Goal: Task Accomplishment & Management: Use online tool/utility

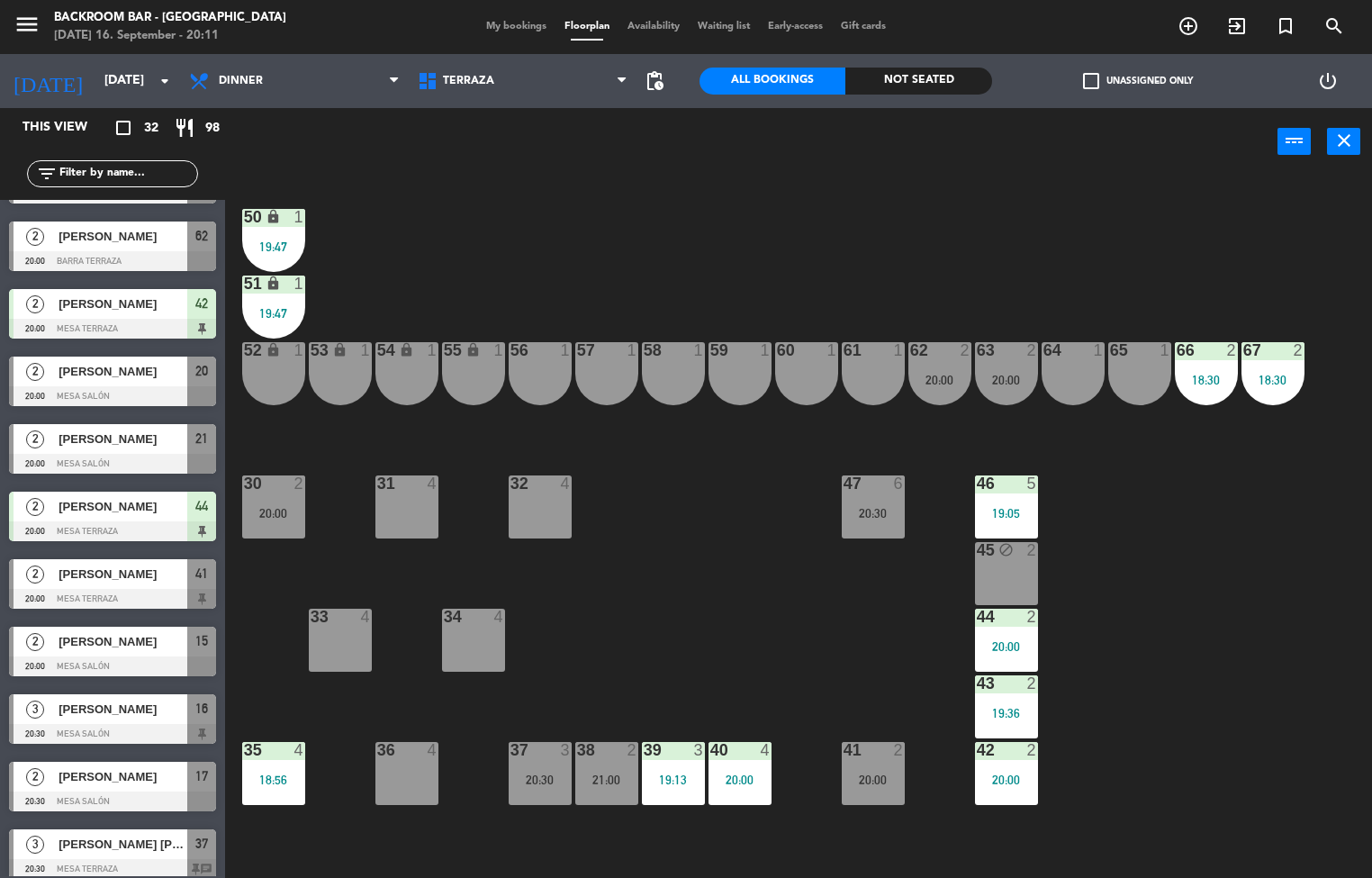
scroll to position [1141, 0]
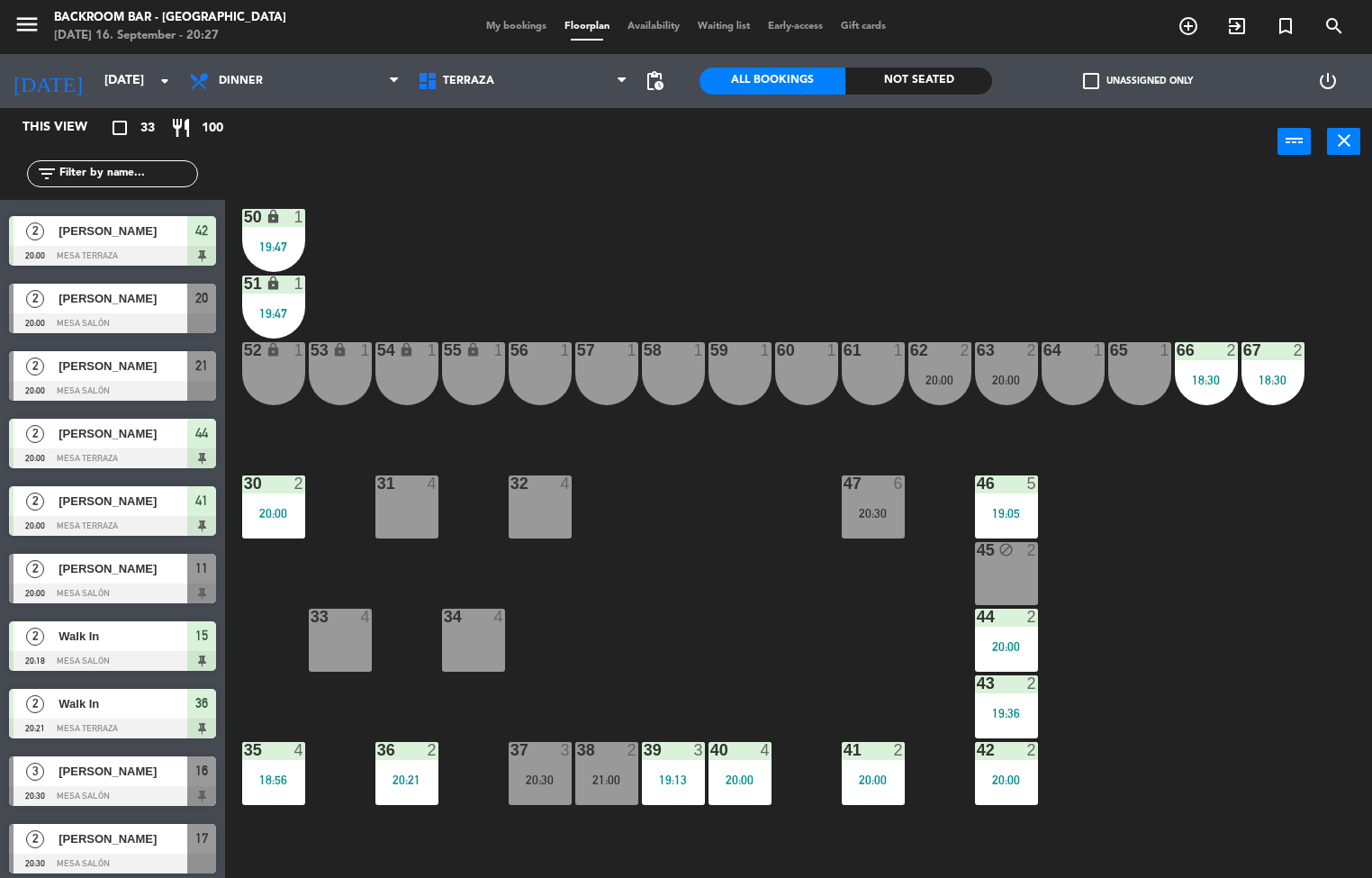
click at [511, 749] on div "37" at bounding box center [510, 750] width 1 height 16
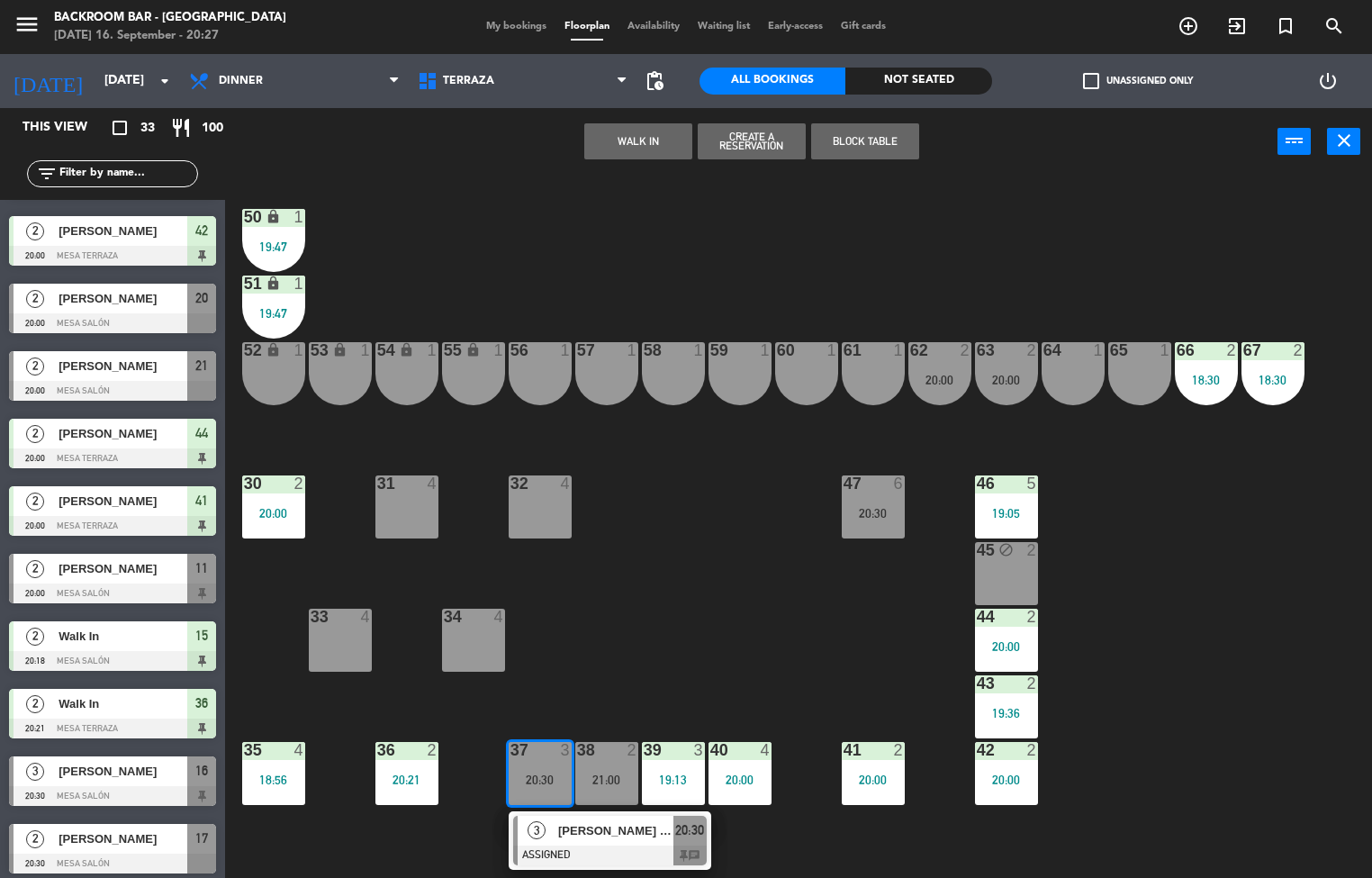
click at [654, 843] on div "[PERSON_NAME] [PERSON_NAME]" at bounding box center [615, 831] width 117 height 30
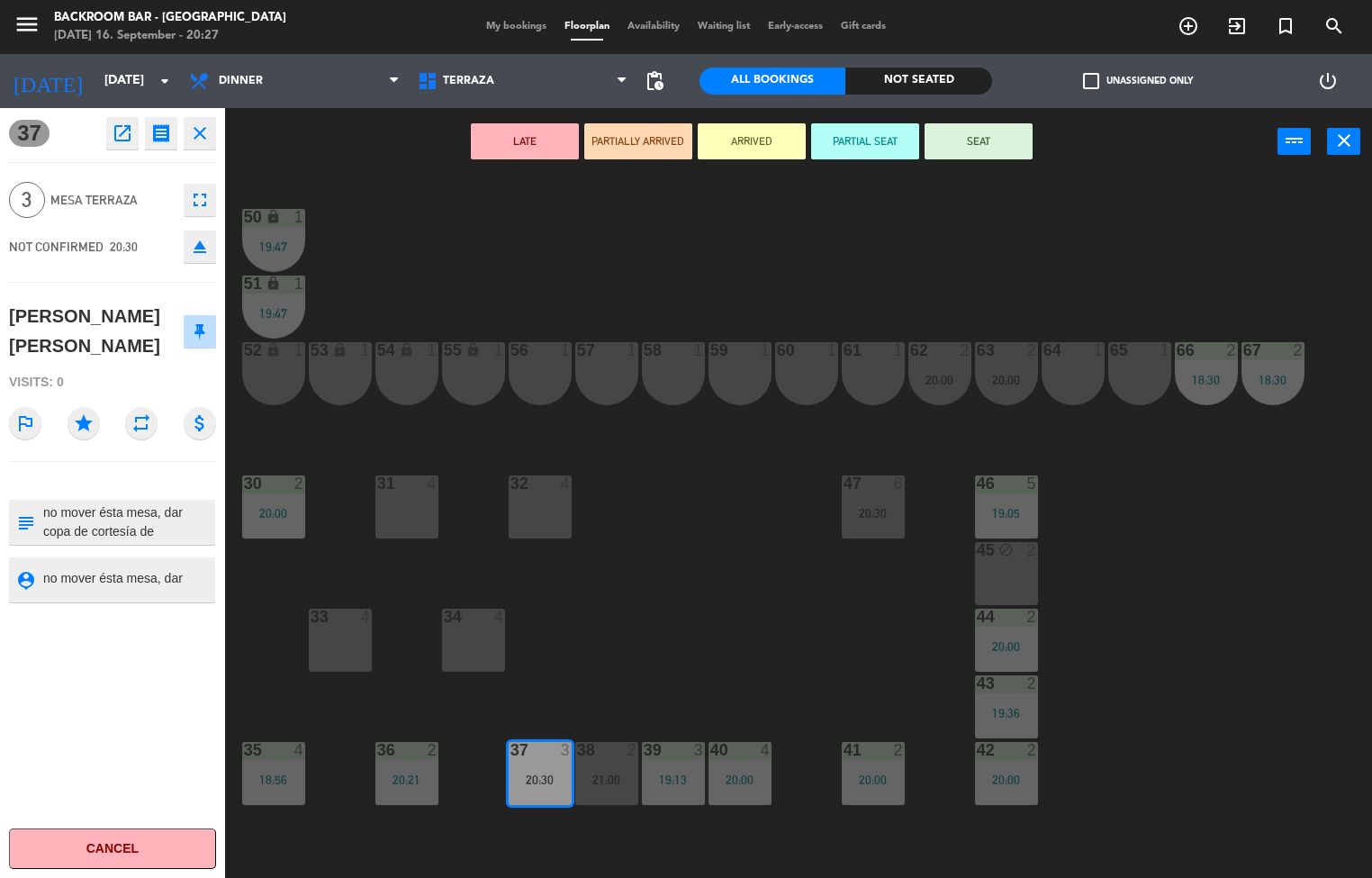
click at [978, 139] on button "SEAT" at bounding box center [979, 141] width 108 height 36
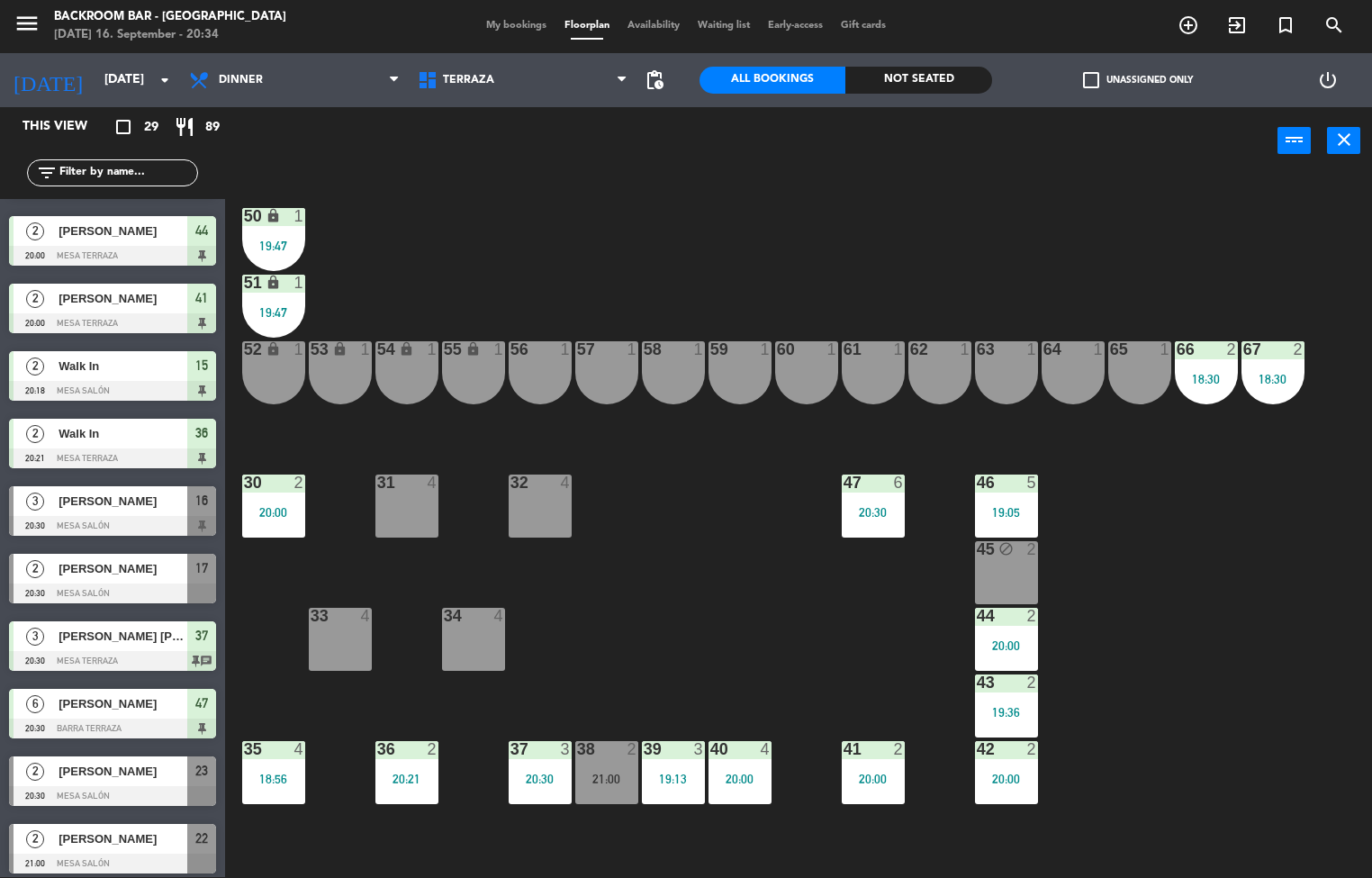
scroll to position [1073, 0]
click at [130, 591] on div at bounding box center [113, 592] width 207 height 20
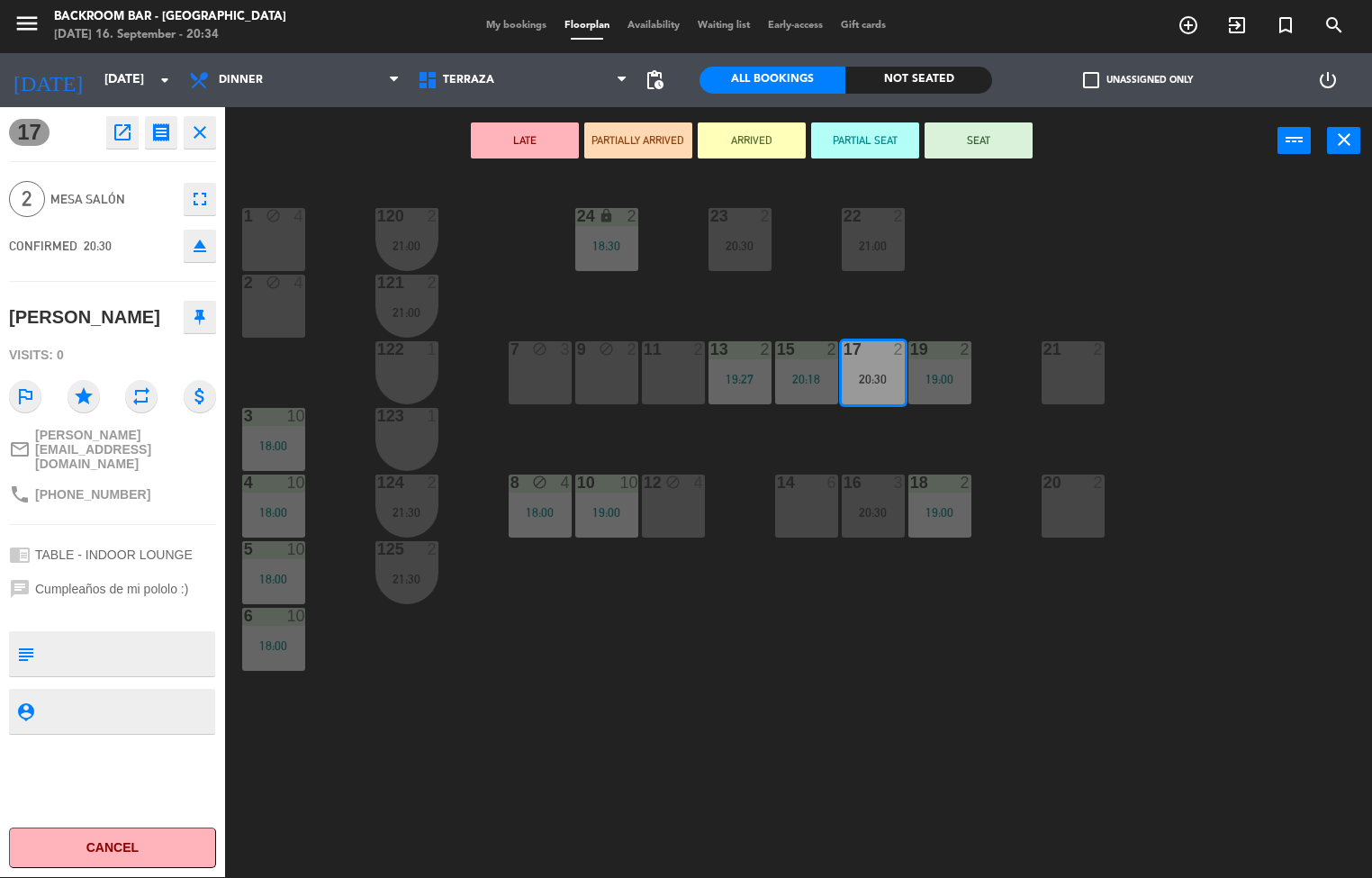
click at [394, 696] on div "menu Backroom Bar - [GEOGRAPHIC_DATA] [DATE] 16. September - 20:34 My bookings …" at bounding box center [686, 439] width 1372 height 878
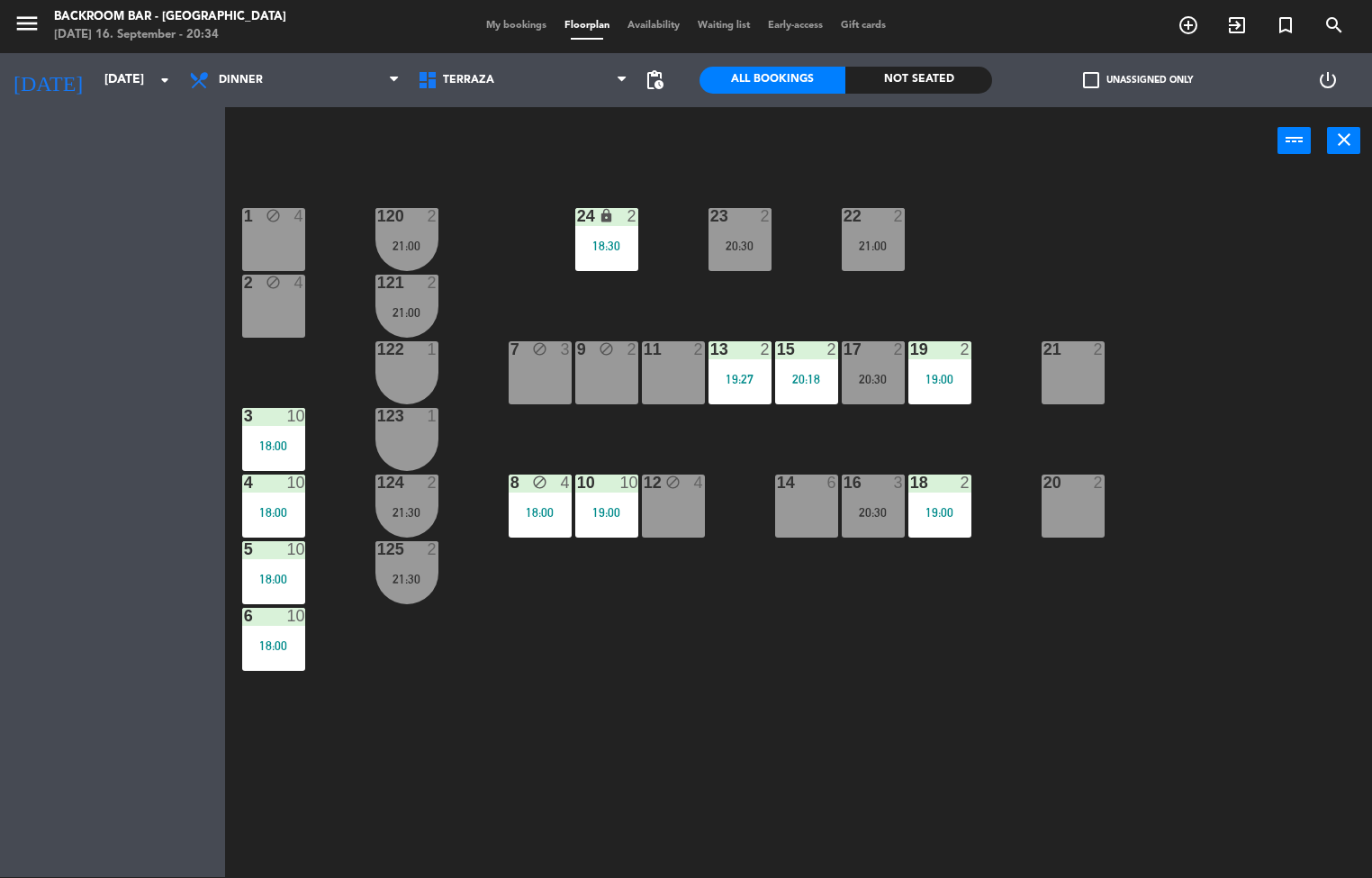
scroll to position [0, 0]
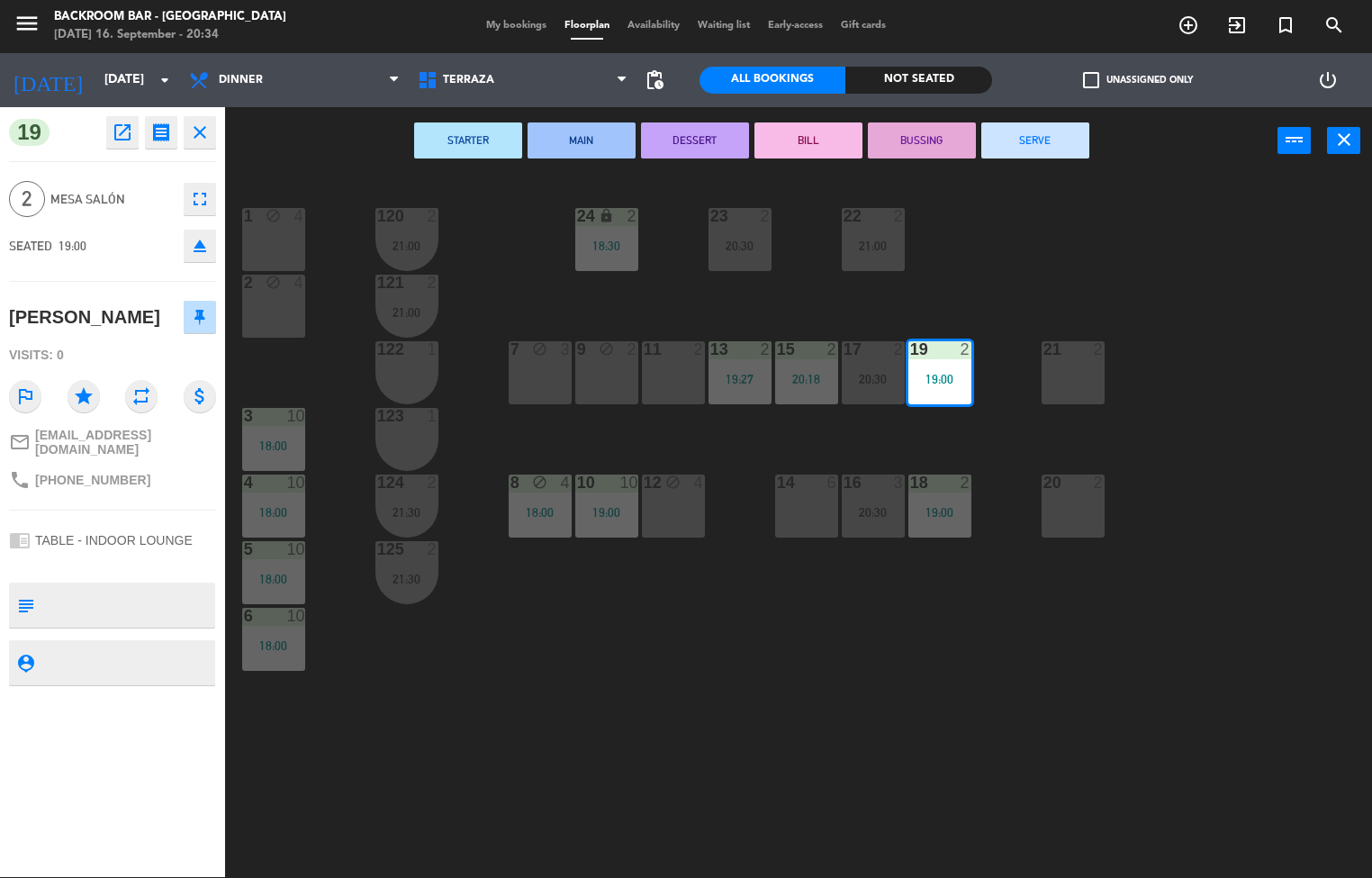
click at [773, 668] on div "1 block 4 24 lock 2 18:30 23 2 20:30 22 2 21:00 120 2 21:00 2 block 4 121 2 21:…" at bounding box center [805, 527] width 1134 height 702
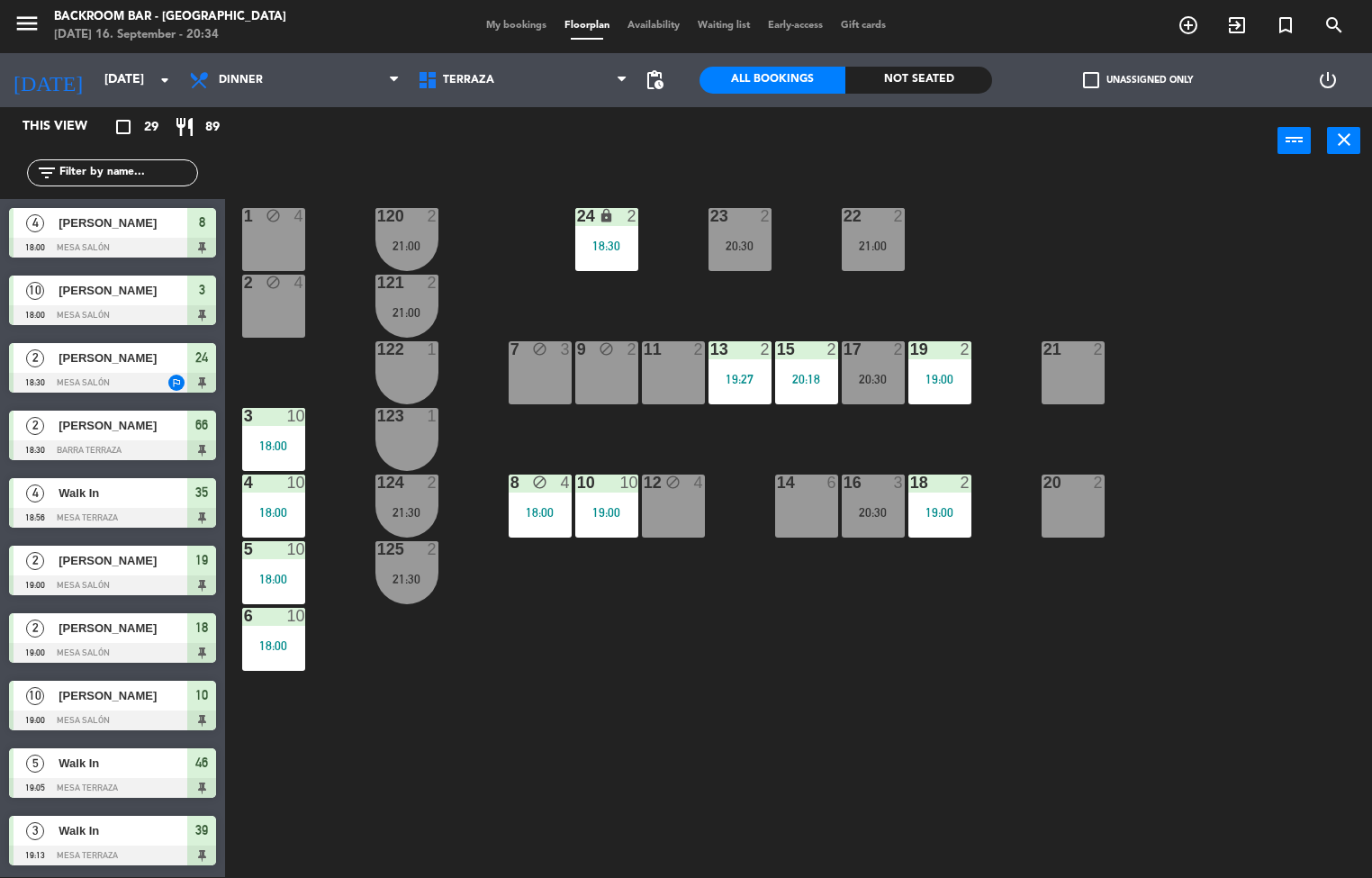
click at [859, 379] on div "20:30" at bounding box center [874, 379] width 63 height 13
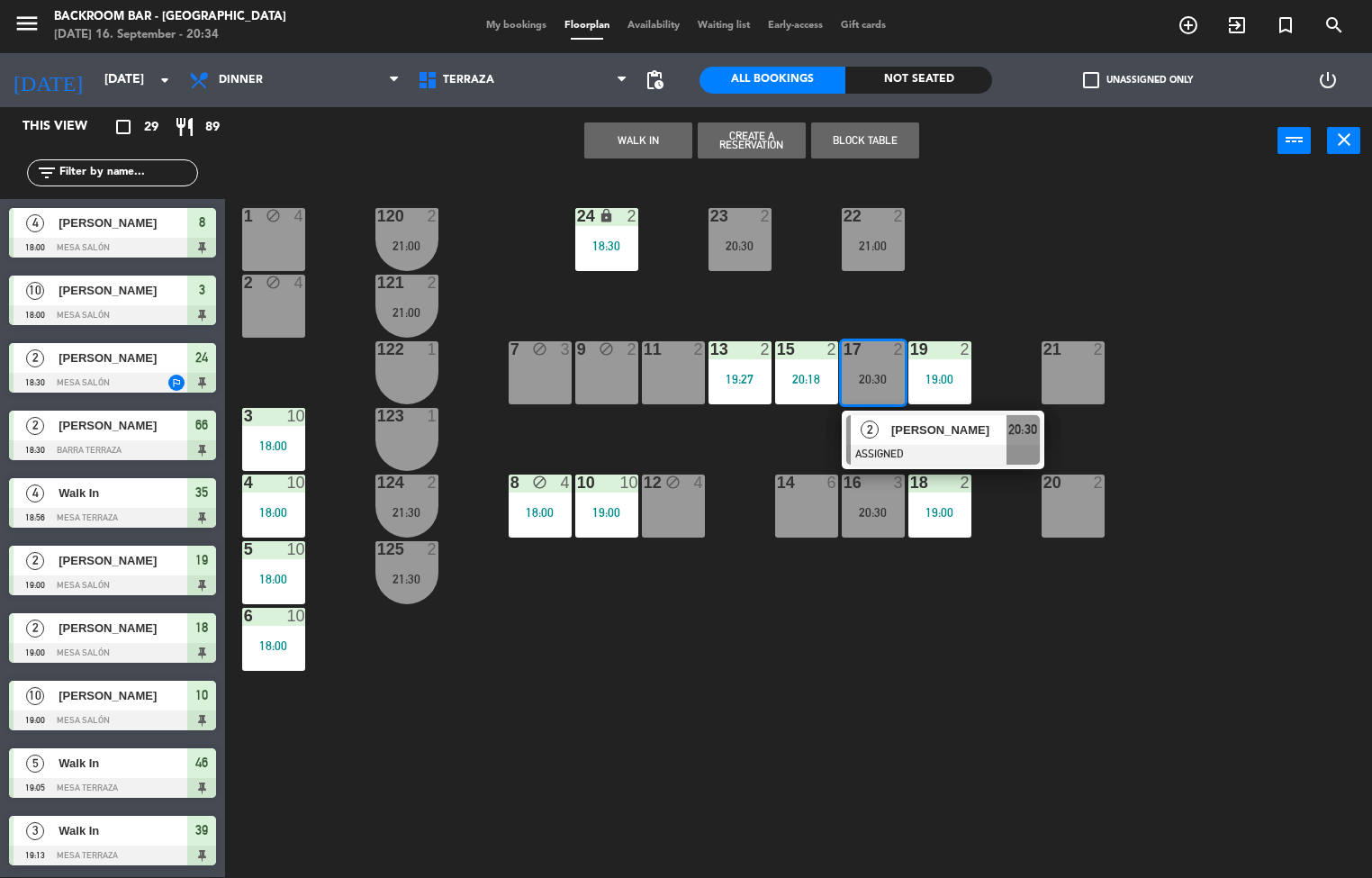
click at [897, 452] on div at bounding box center [944, 454] width 194 height 20
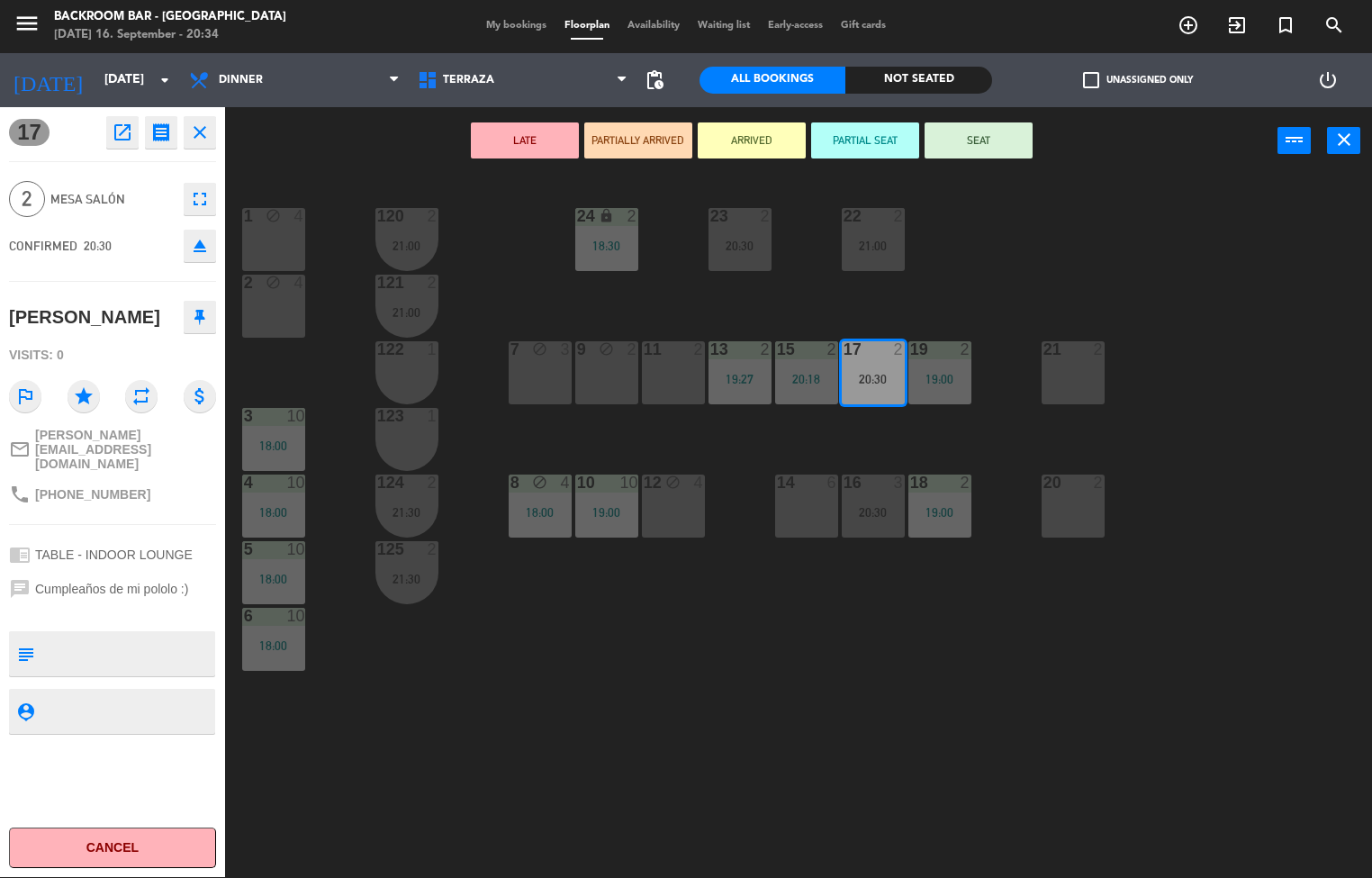
click at [978, 138] on button "SEAT" at bounding box center [979, 140] width 108 height 36
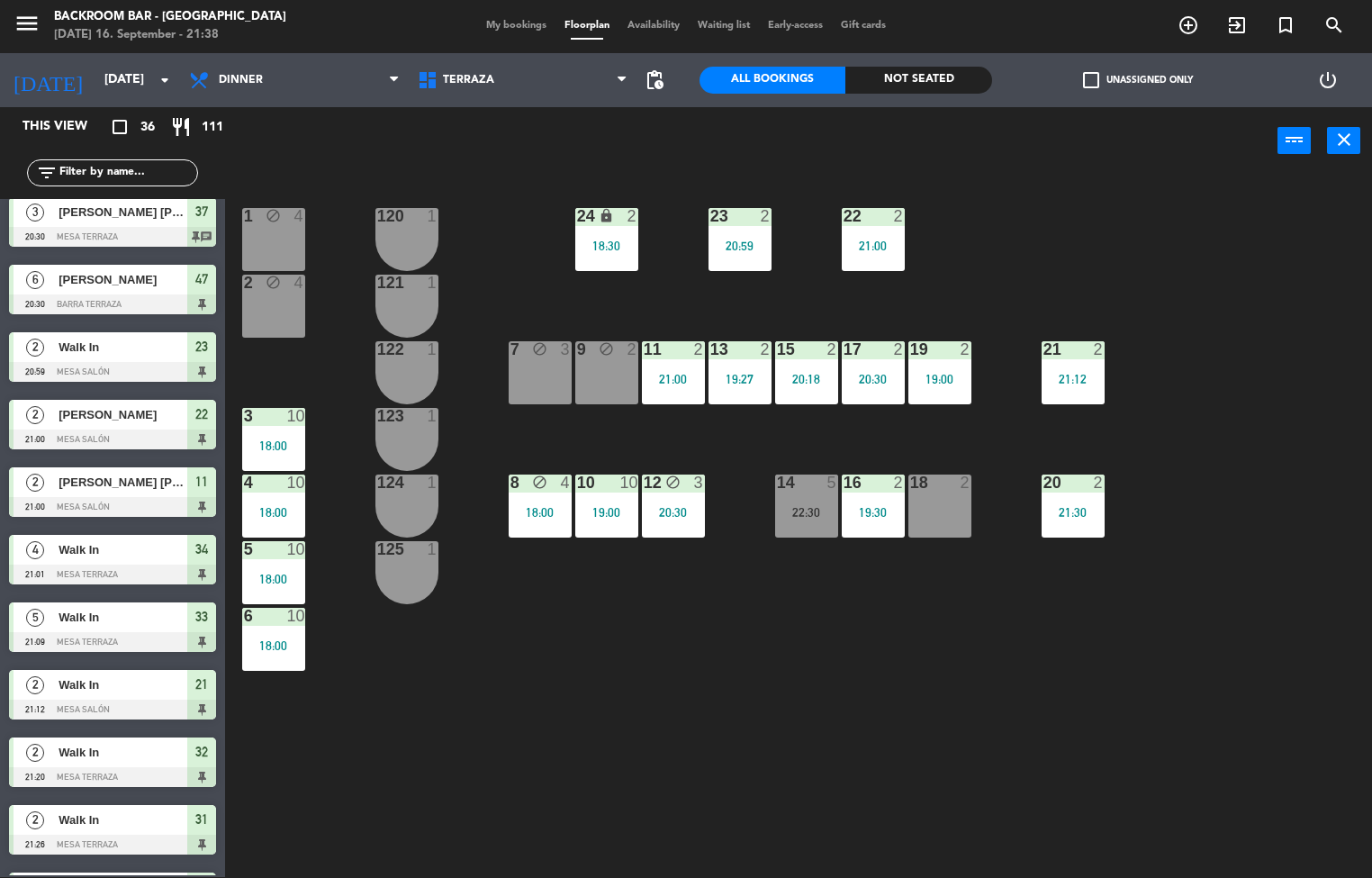
scroll to position [1547, 0]
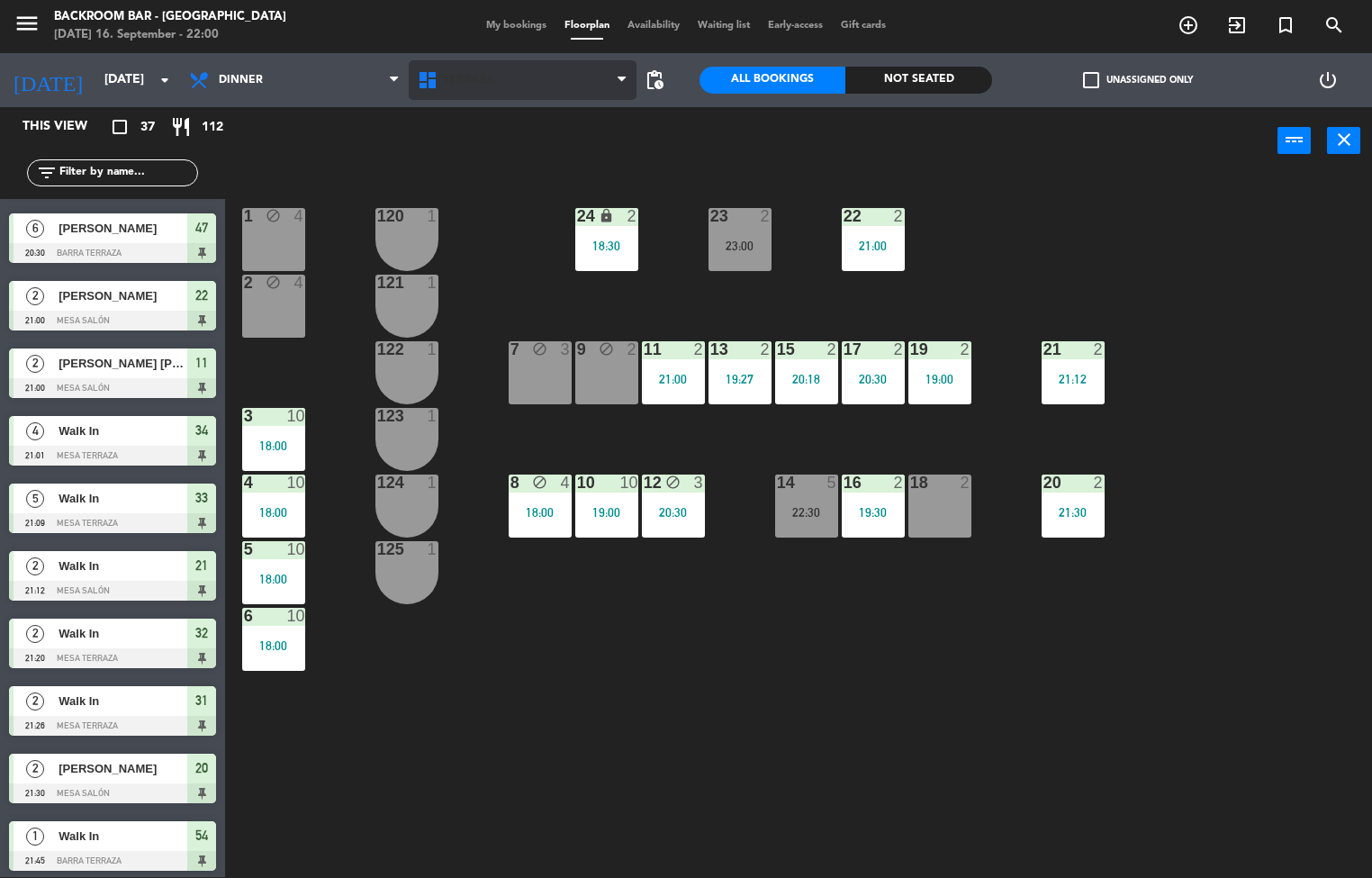
click at [489, 63] on span "Terraza" at bounding box center [523, 80] width 229 height 40
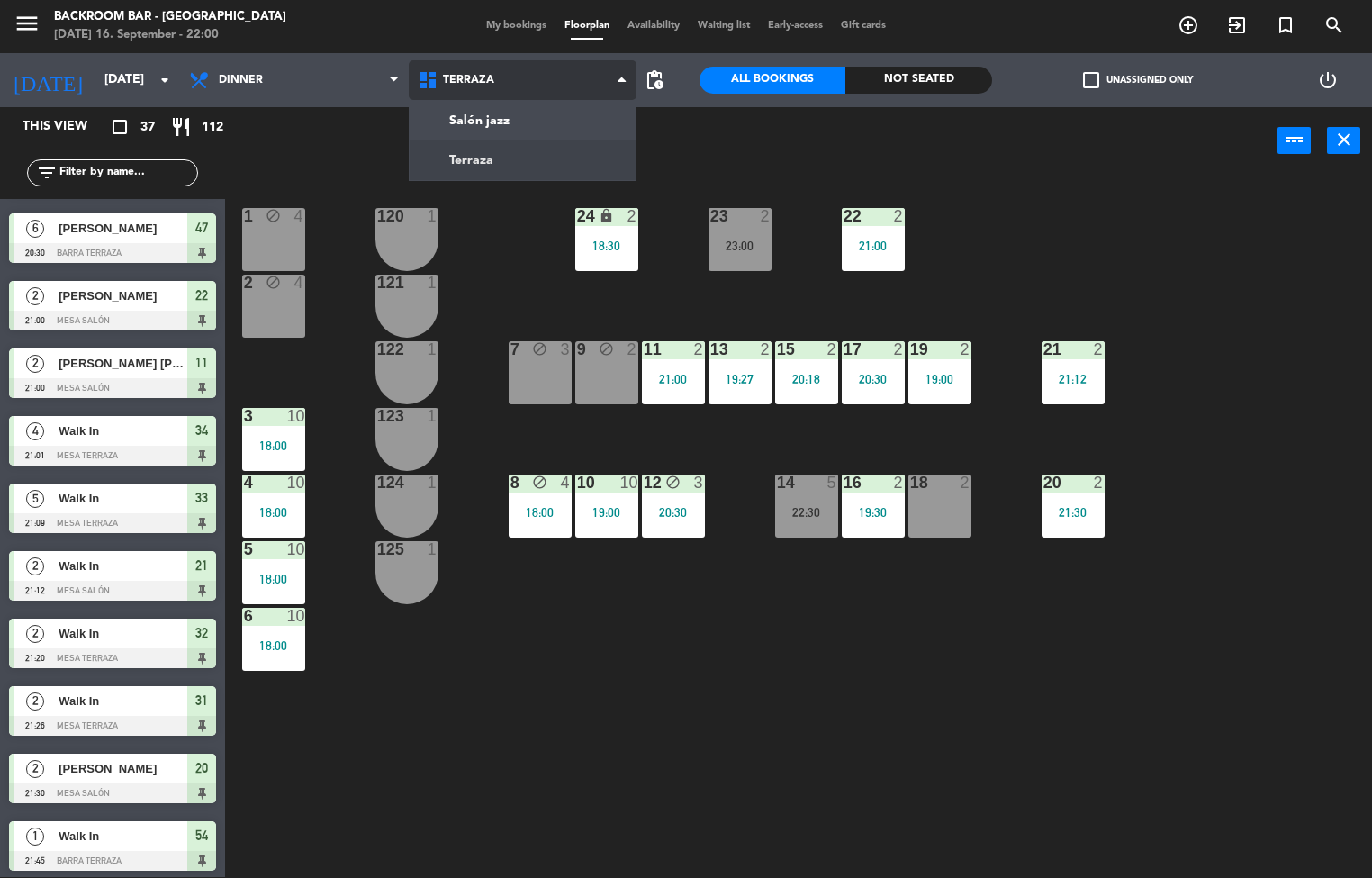
click at [524, 122] on ng-component "menu Backroom Bar - [GEOGRAPHIC_DATA] [DATE] 16. September - 22:00 My bookings …" at bounding box center [686, 439] width 1372 height 879
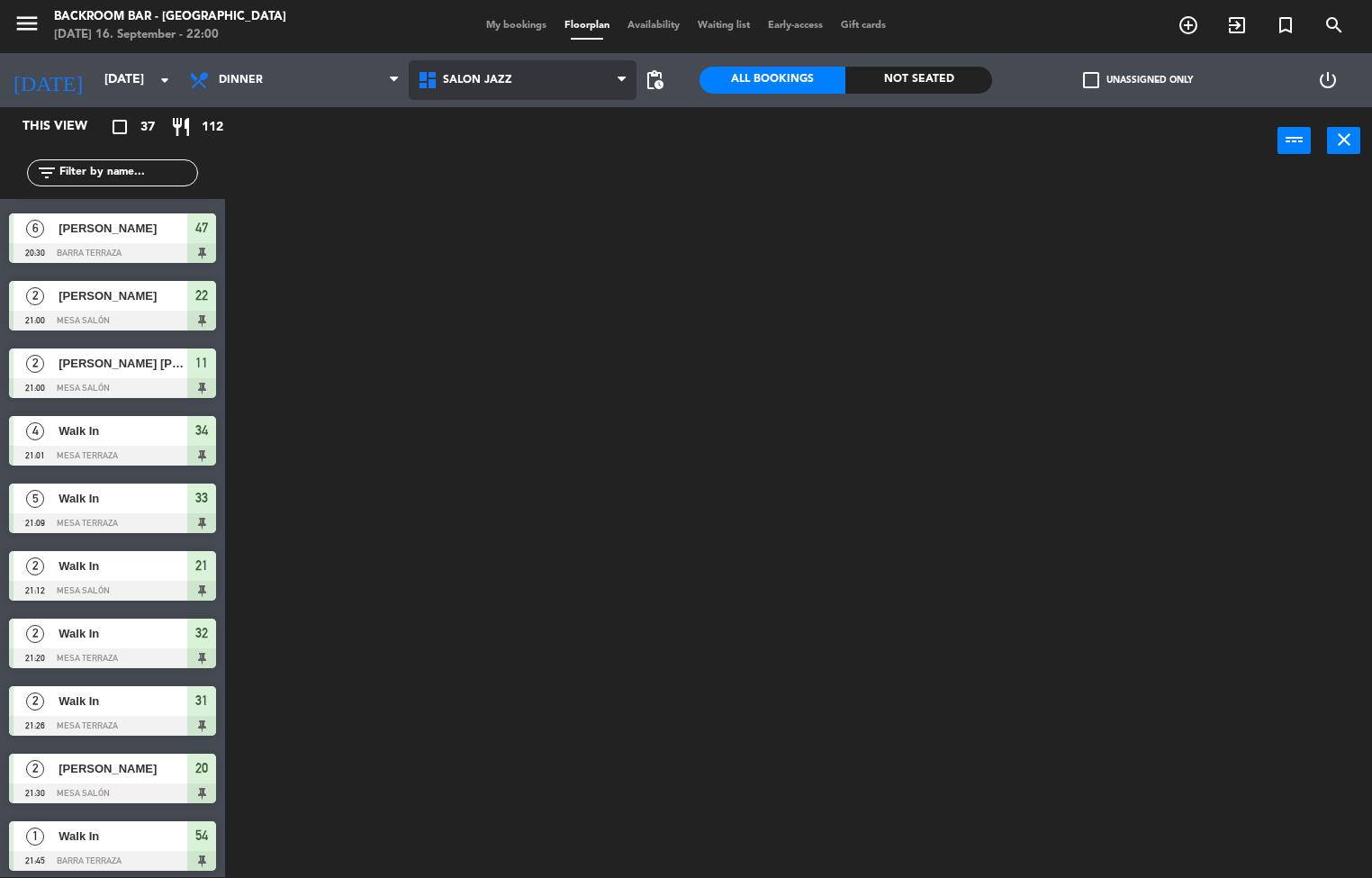
click at [544, 81] on span "Salón jazz" at bounding box center [523, 80] width 229 height 40
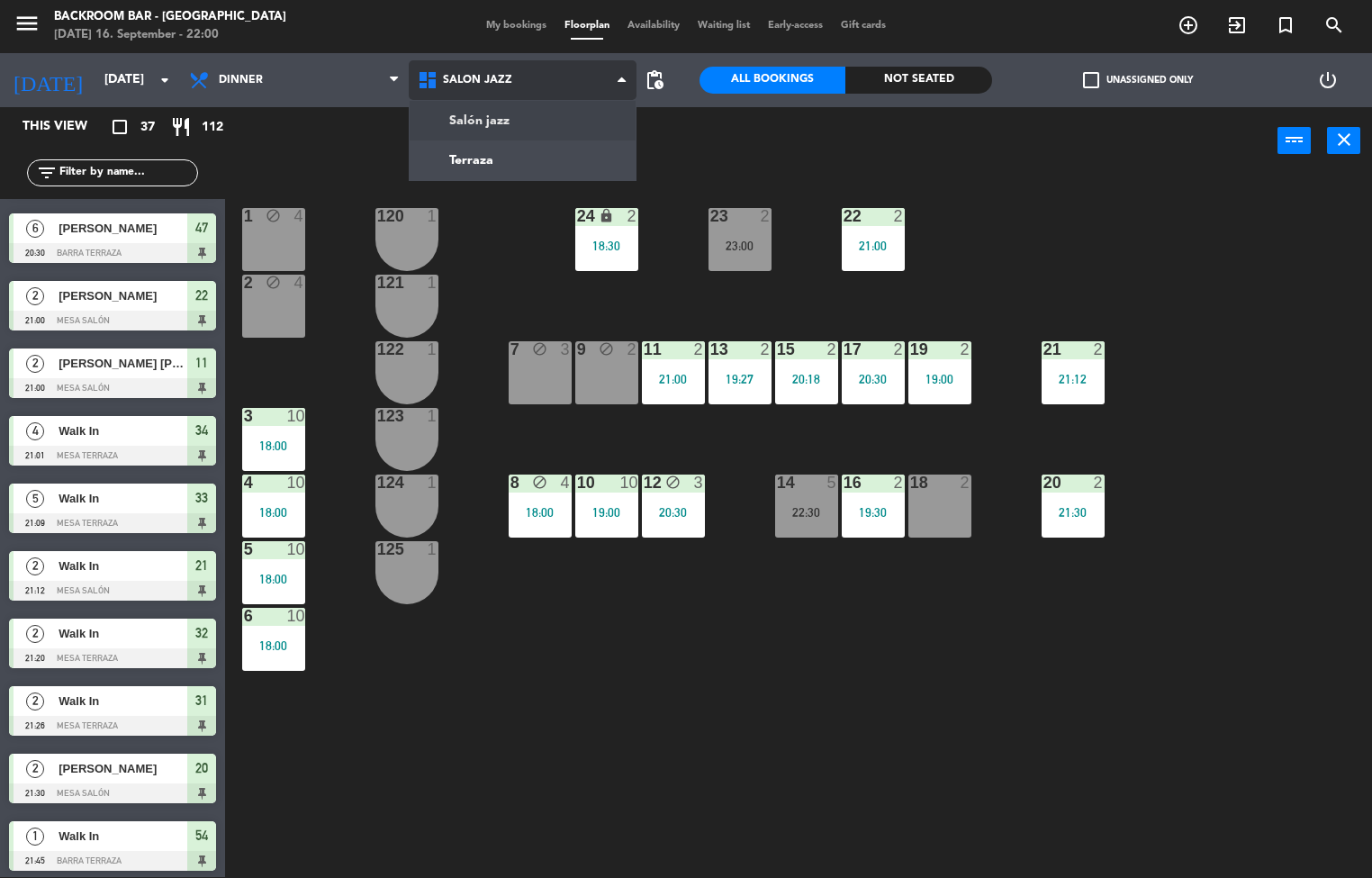
click at [546, 178] on ng-component "menu Backroom Bar - [GEOGRAPHIC_DATA] [DATE] 16. September - 22:00 My bookings …" at bounding box center [686, 439] width 1372 height 879
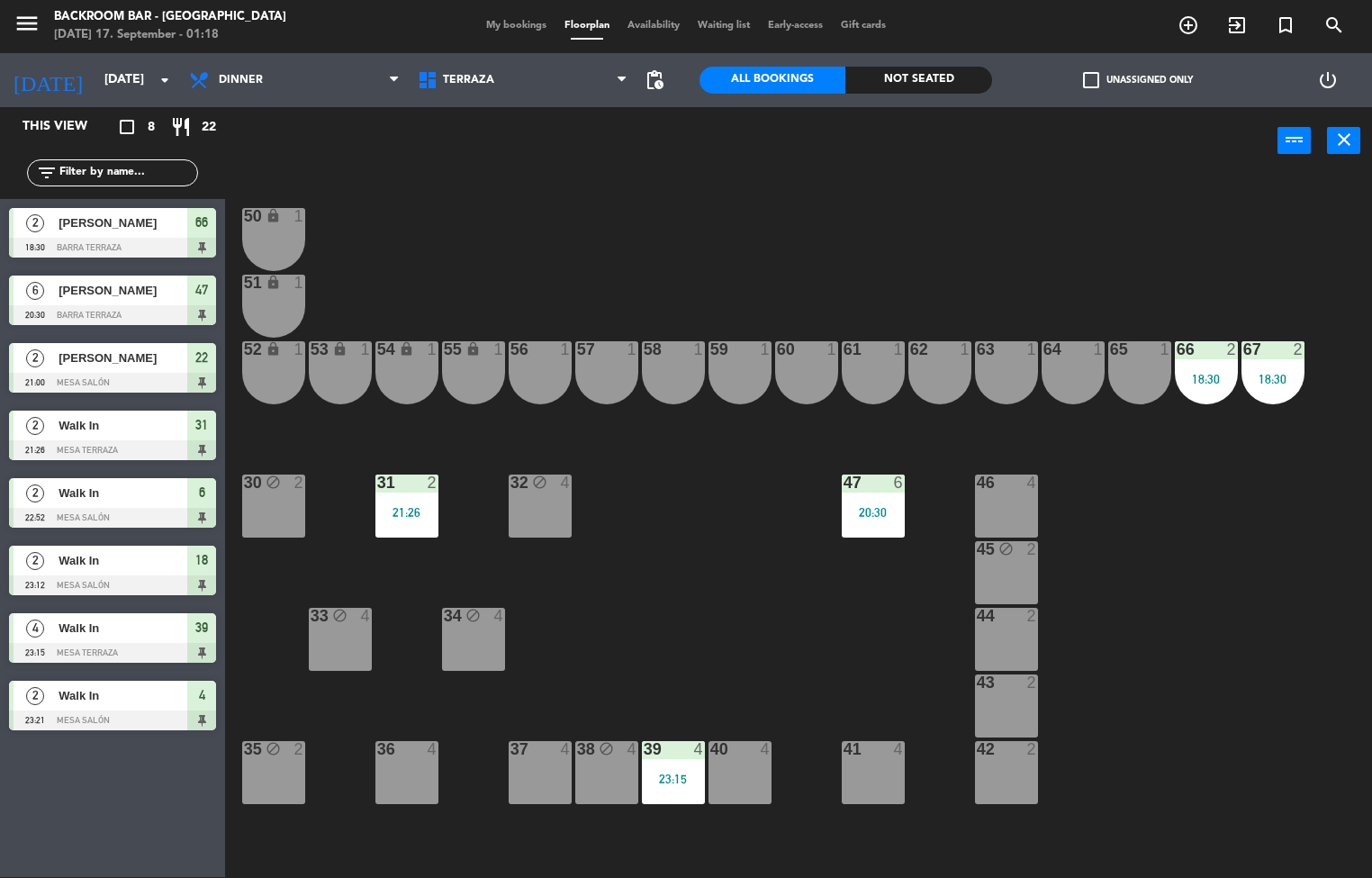
scroll to position [0, 0]
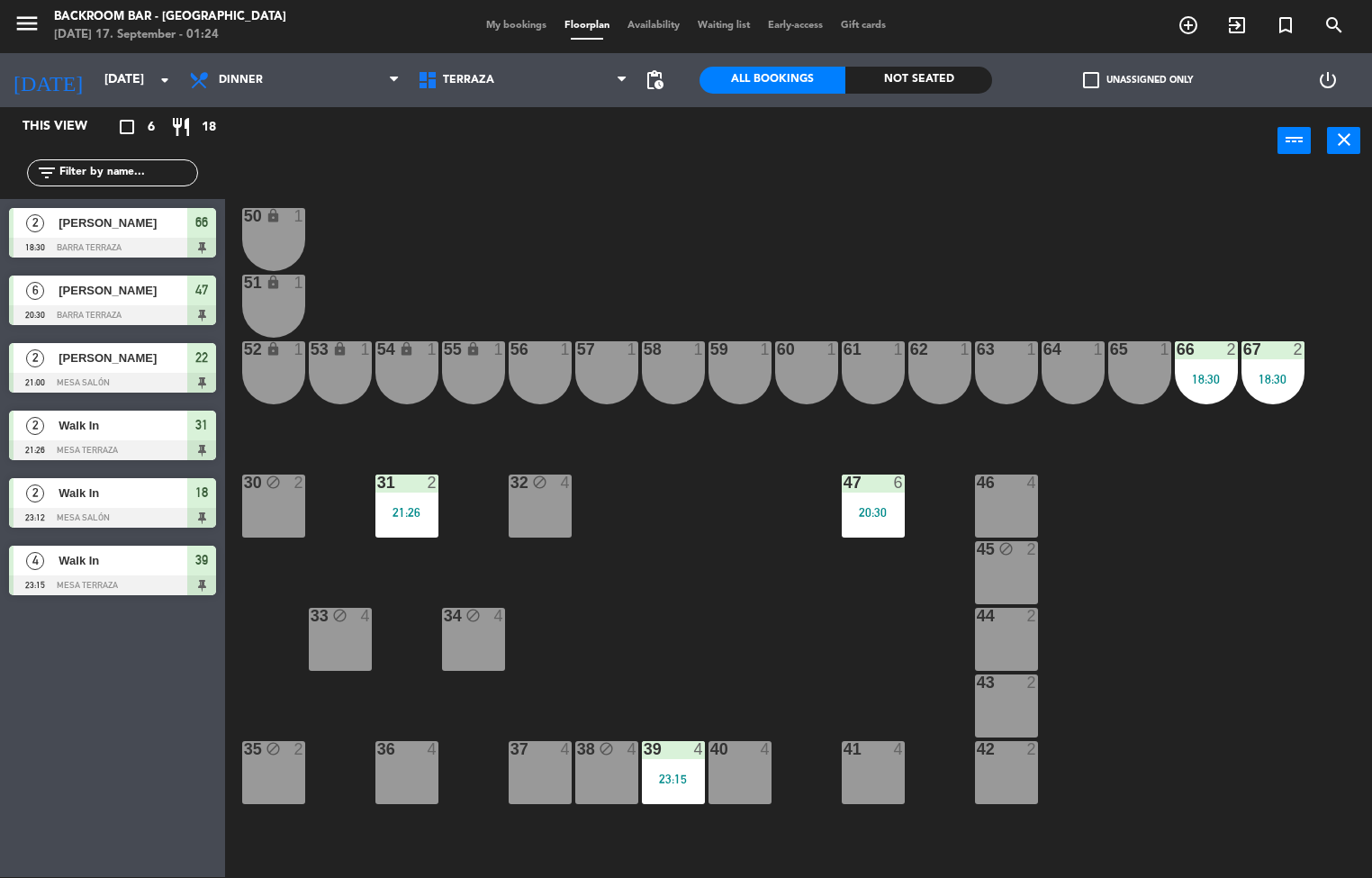
click at [614, 794] on div "38 block 4" at bounding box center [607, 773] width 63 height 63
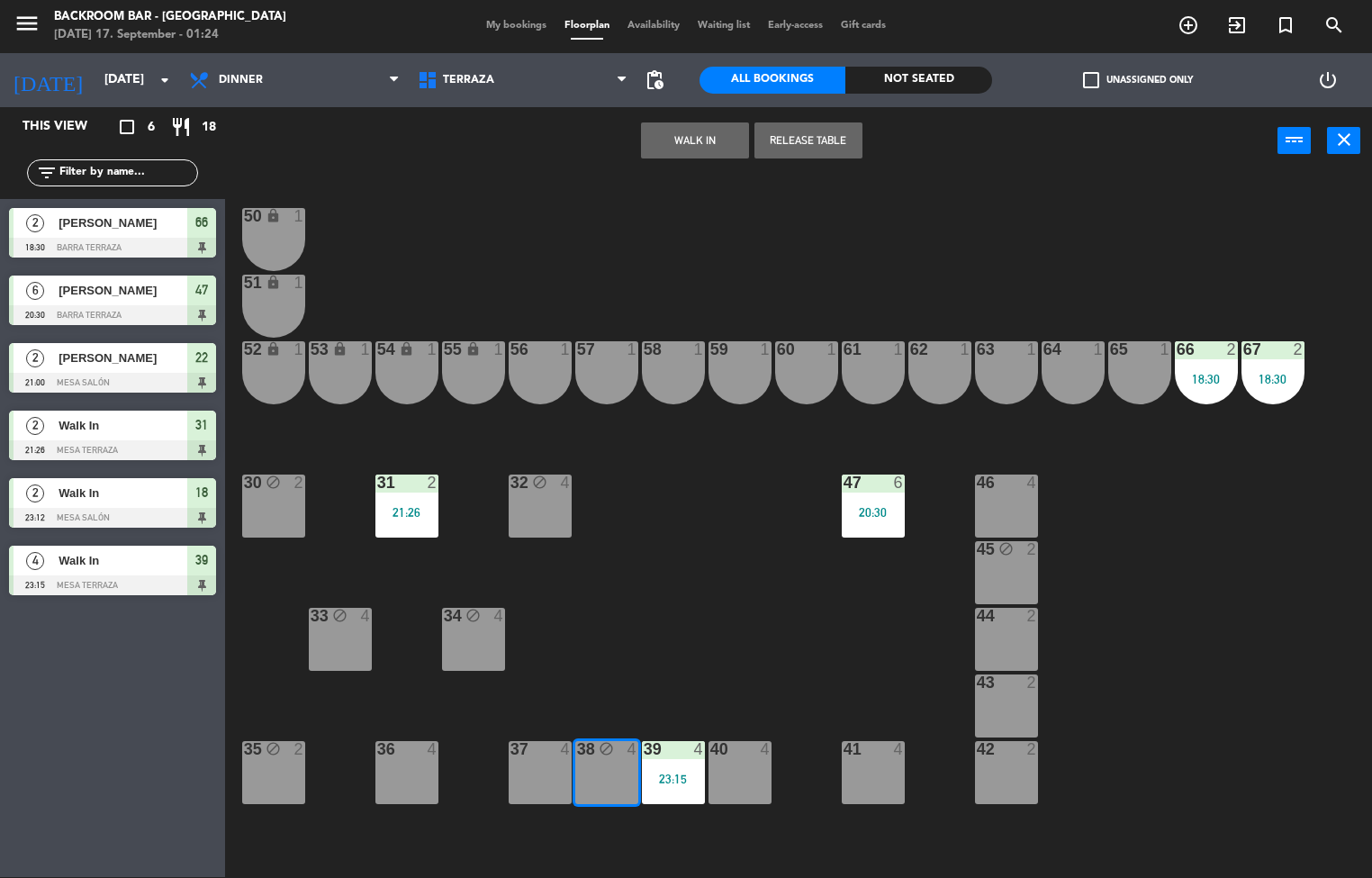
click at [805, 138] on button "Release Table" at bounding box center [808, 140] width 108 height 36
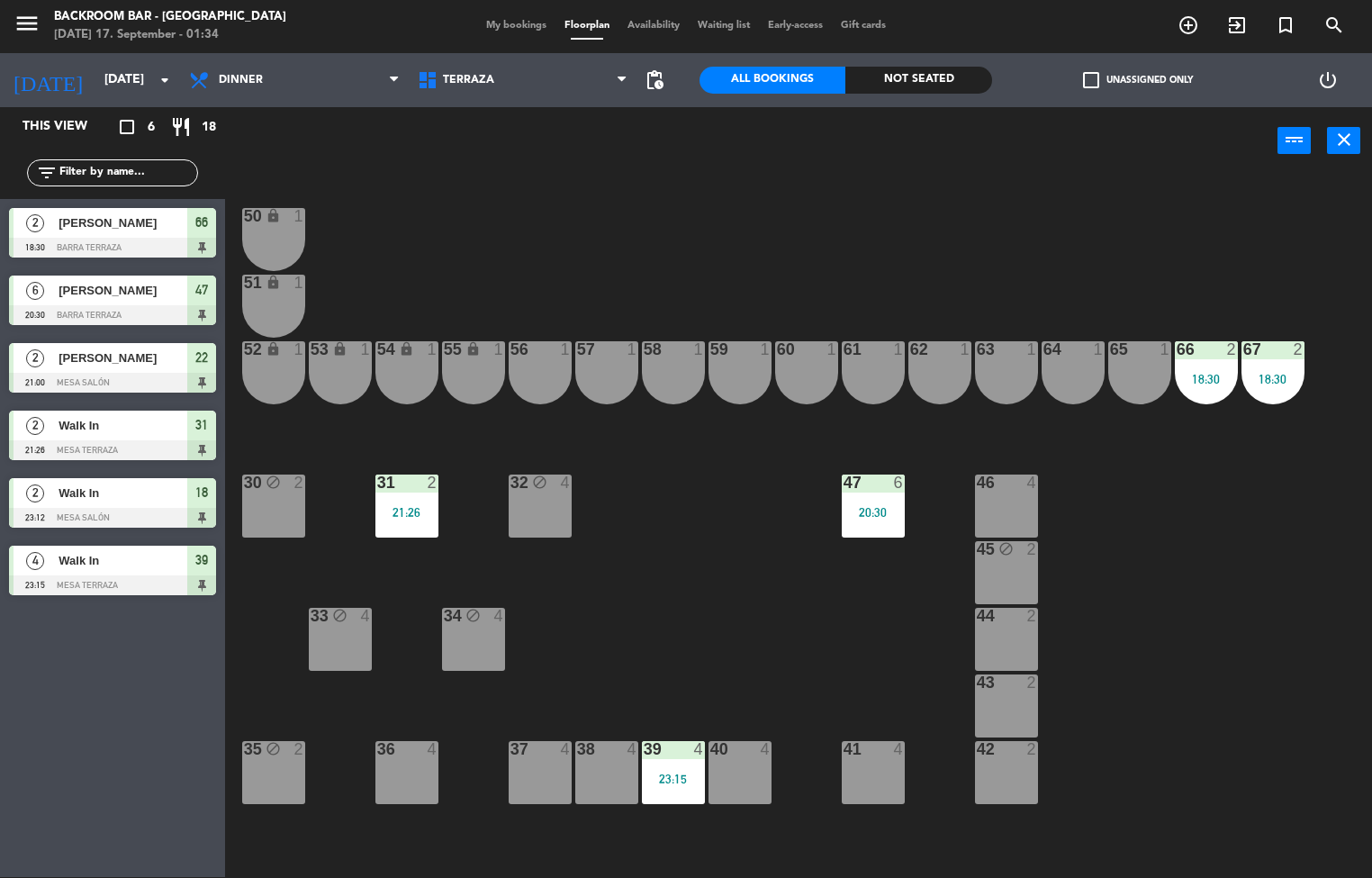
click at [854, 510] on div "20:30" at bounding box center [874, 512] width 63 height 13
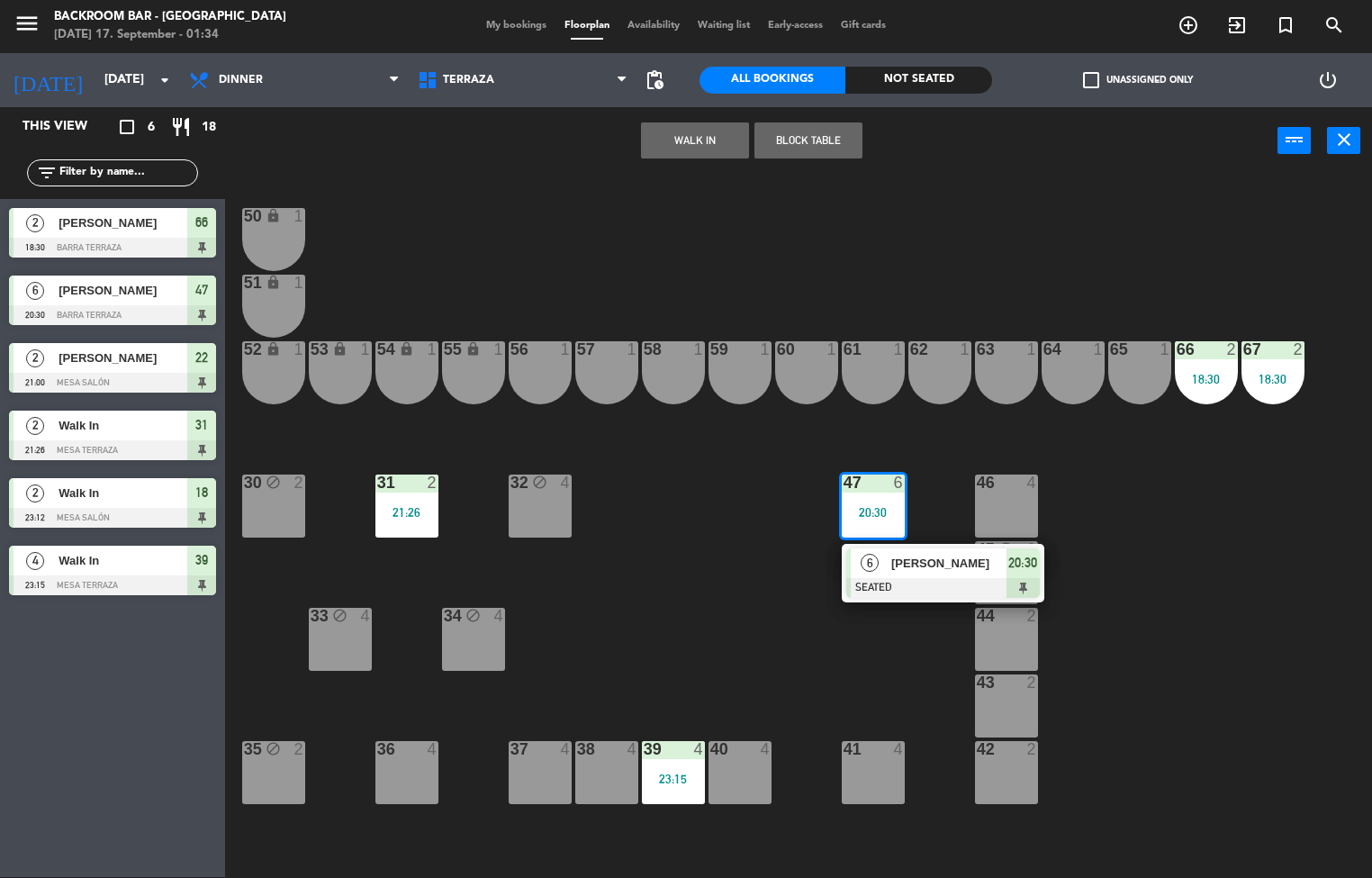
click at [891, 567] on span "[PERSON_NAME]" at bounding box center [949, 563] width 115 height 19
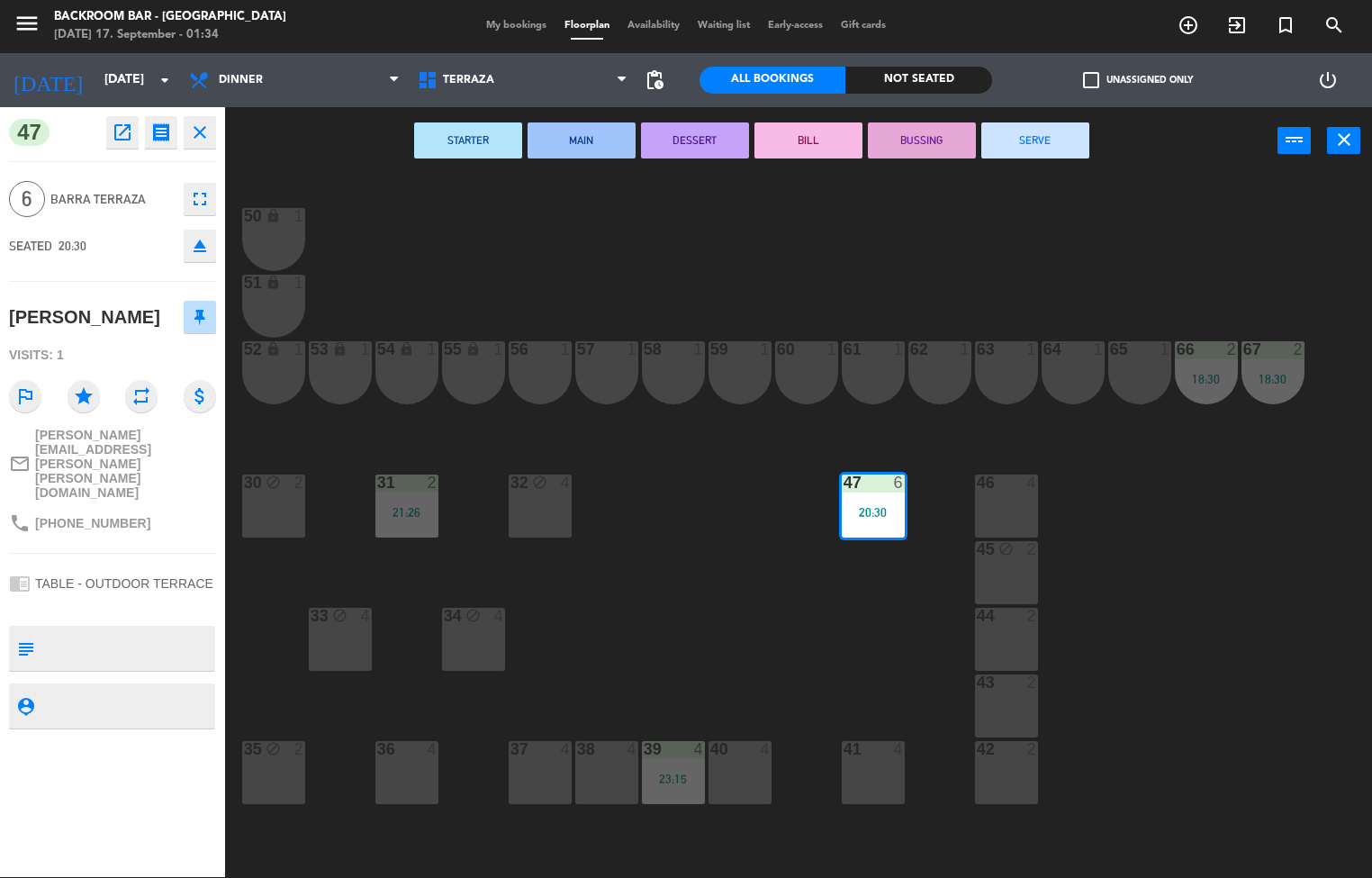
click at [1017, 149] on button "SERVE" at bounding box center [1036, 140] width 108 height 36
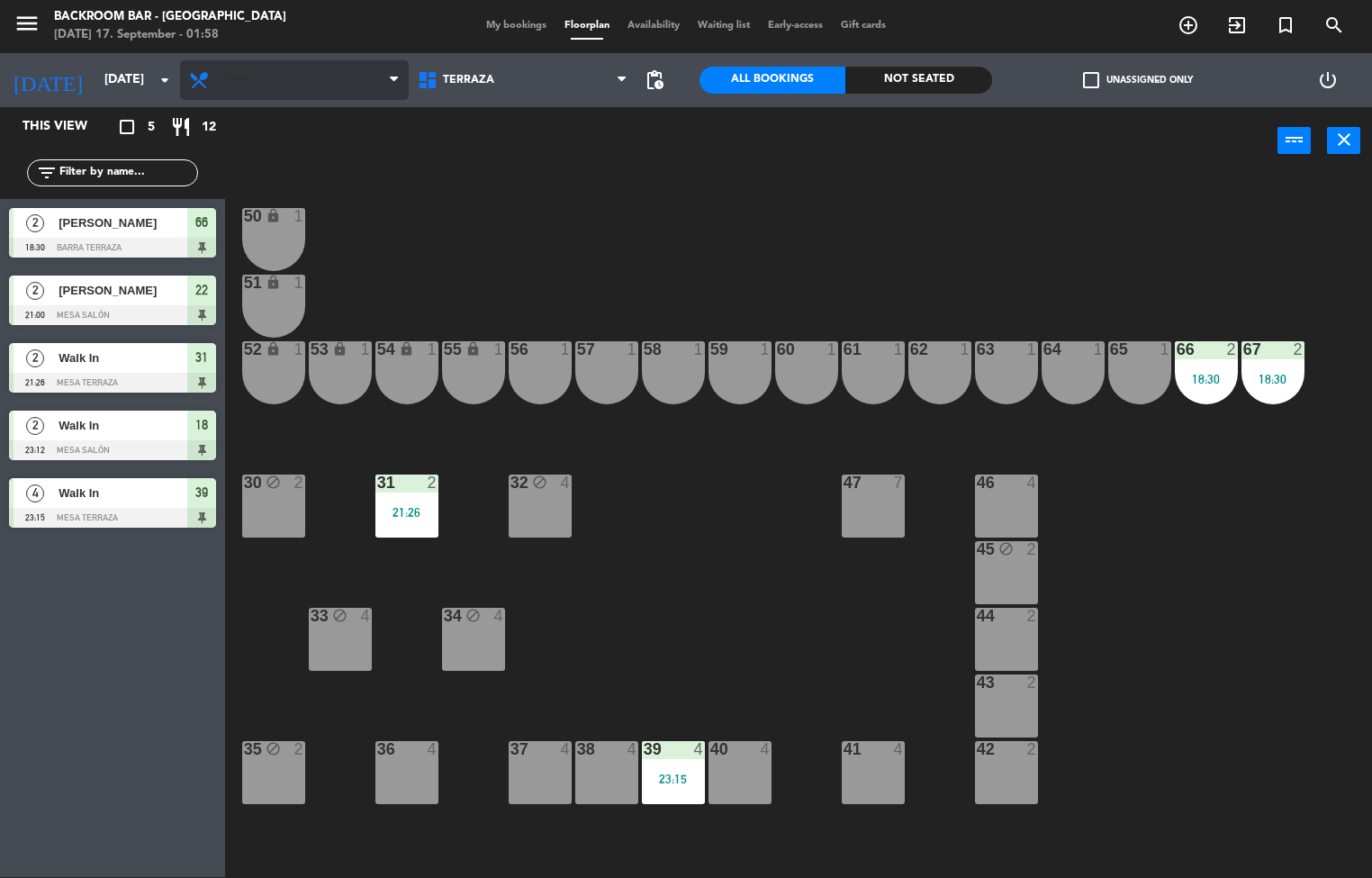
click at [393, 76] on icon at bounding box center [394, 79] width 8 height 14
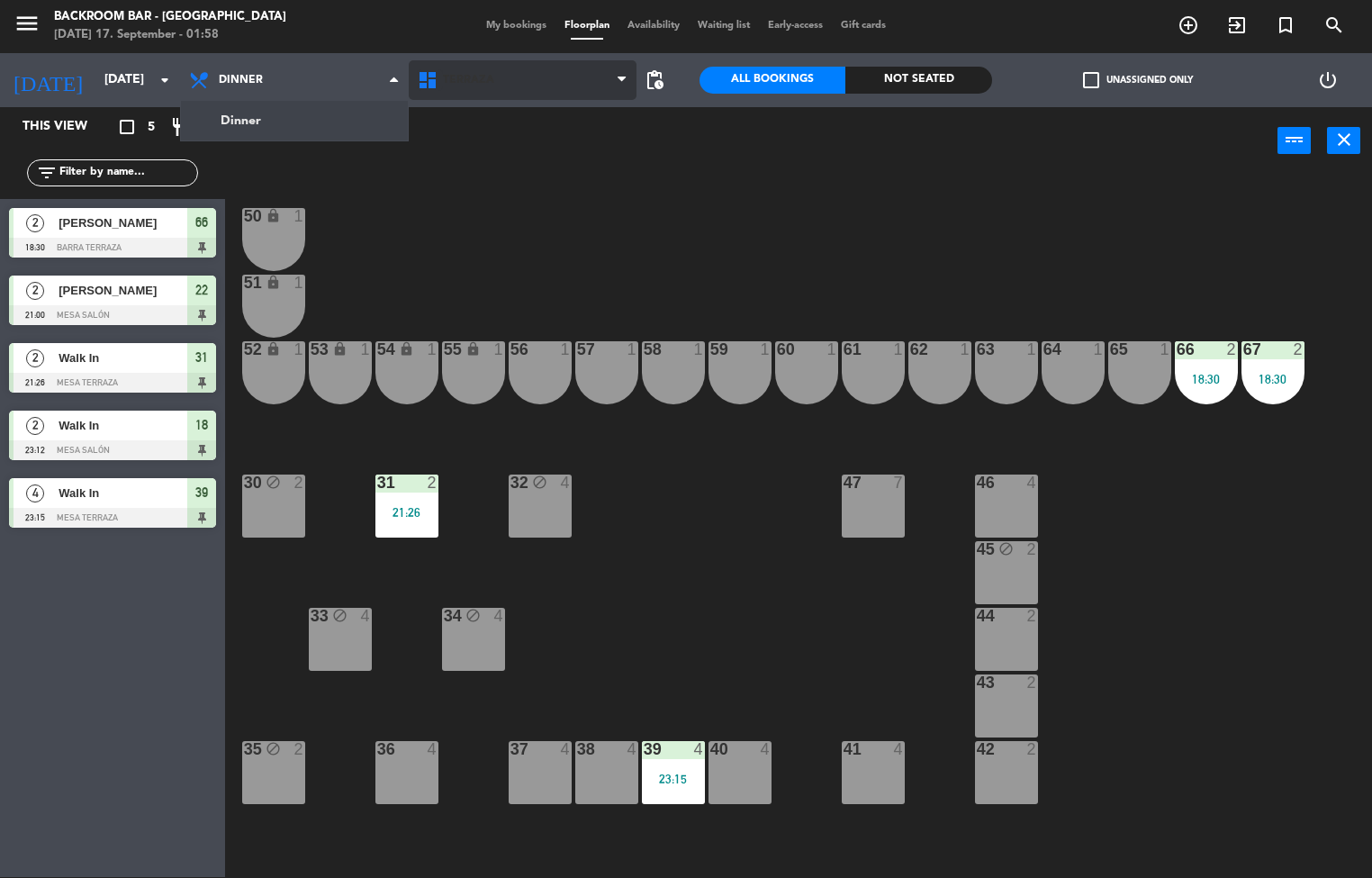
click at [435, 78] on icon at bounding box center [430, 79] width 26 height 21
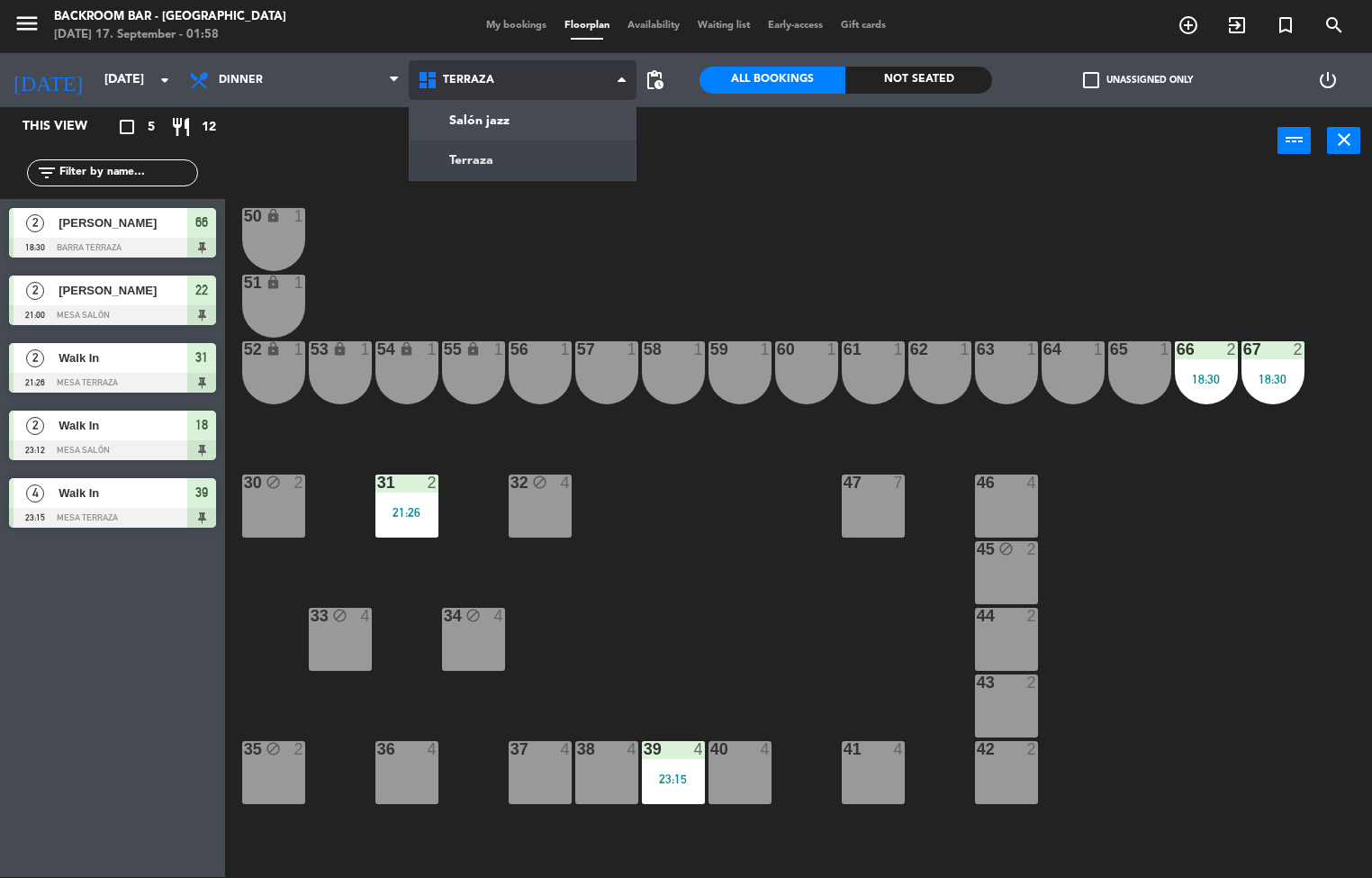
click at [463, 138] on ng-component "menu Backroom Bar - [GEOGRAPHIC_DATA] [DATE] 17. September - 01:58 My bookings …" at bounding box center [686, 439] width 1372 height 879
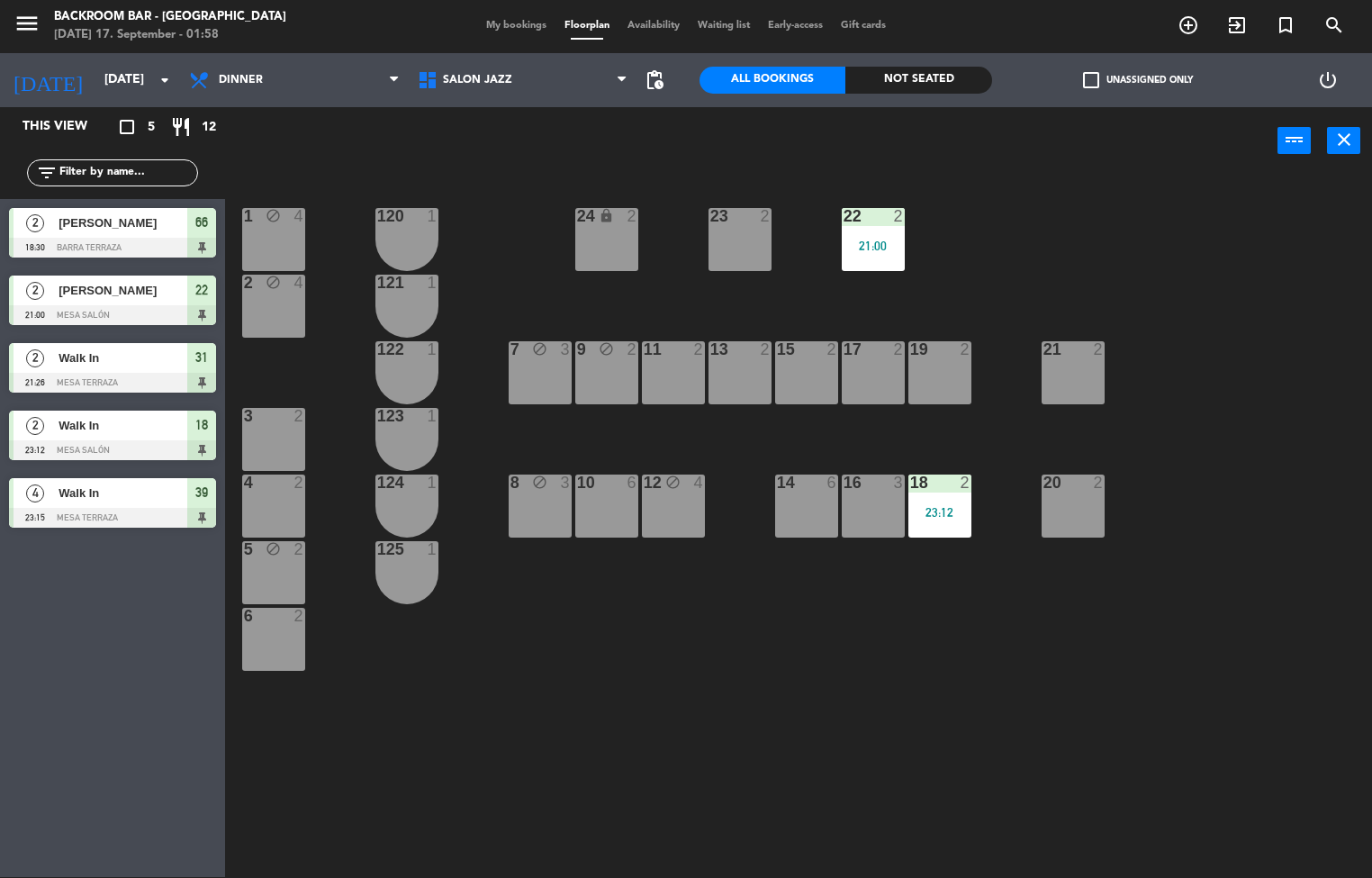
click at [913, 476] on div "3" at bounding box center [903, 482] width 30 height 16
click at [917, 636] on div "1 block 4 24 lock 2 23 2 22 2 21:00 120 1 2 block 4 121 1 19 2 7 block 3 9 bloc…" at bounding box center [805, 527] width 1134 height 702
click at [937, 513] on div "23:12" at bounding box center [941, 512] width 63 height 13
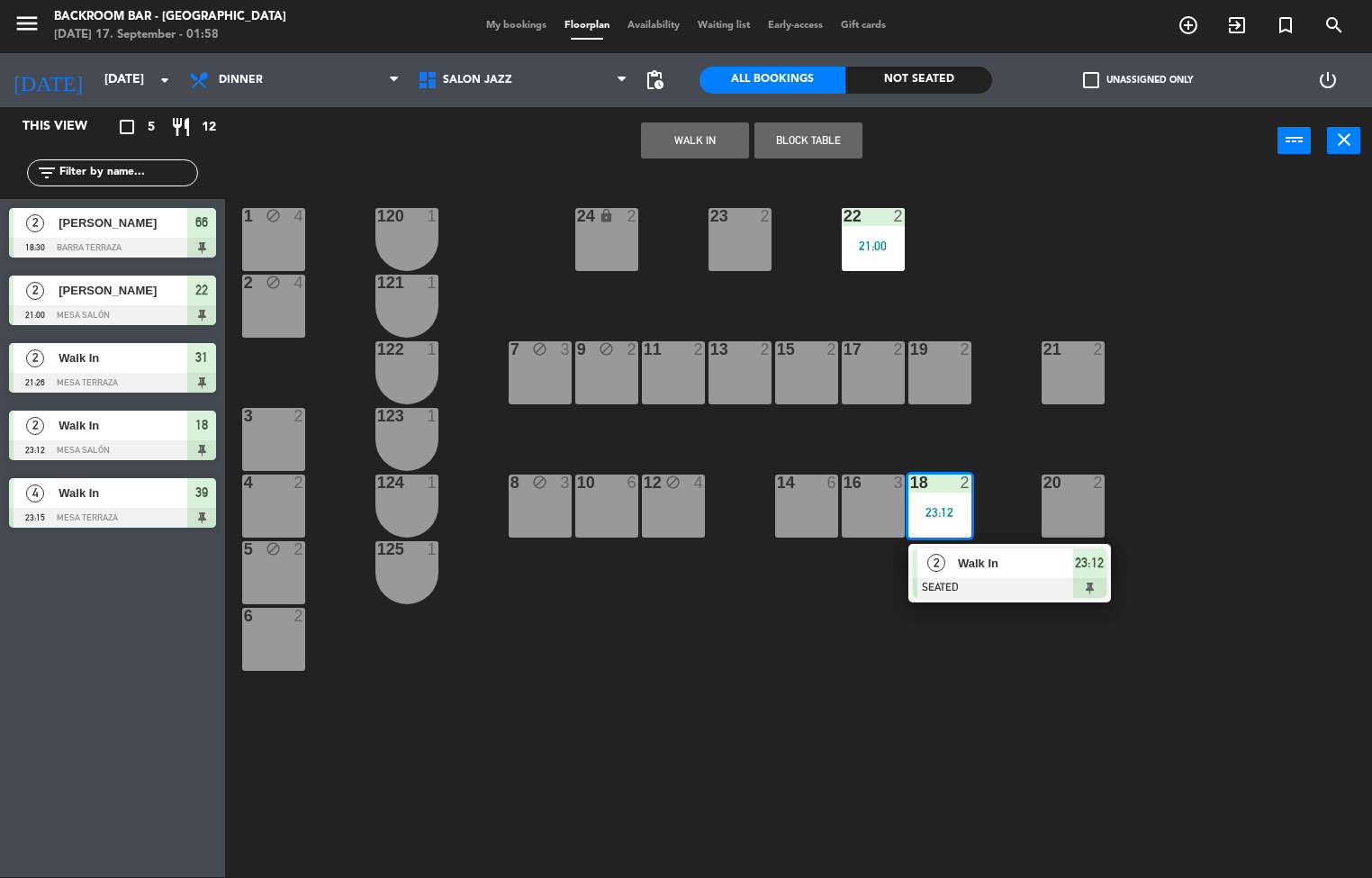
click at [968, 592] on div at bounding box center [1010, 588] width 194 height 20
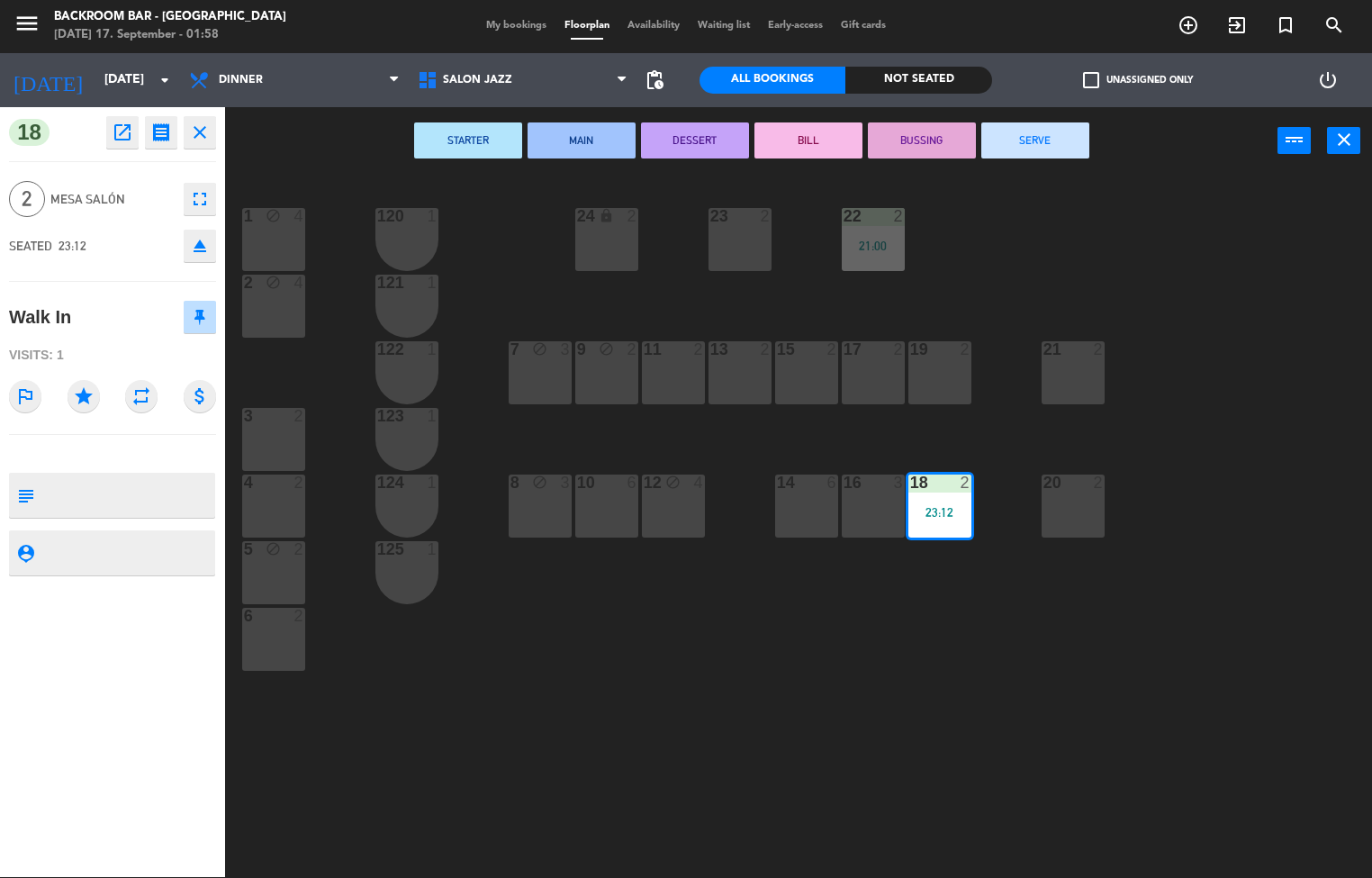
click at [1045, 143] on button "SERVE" at bounding box center [1036, 140] width 108 height 36
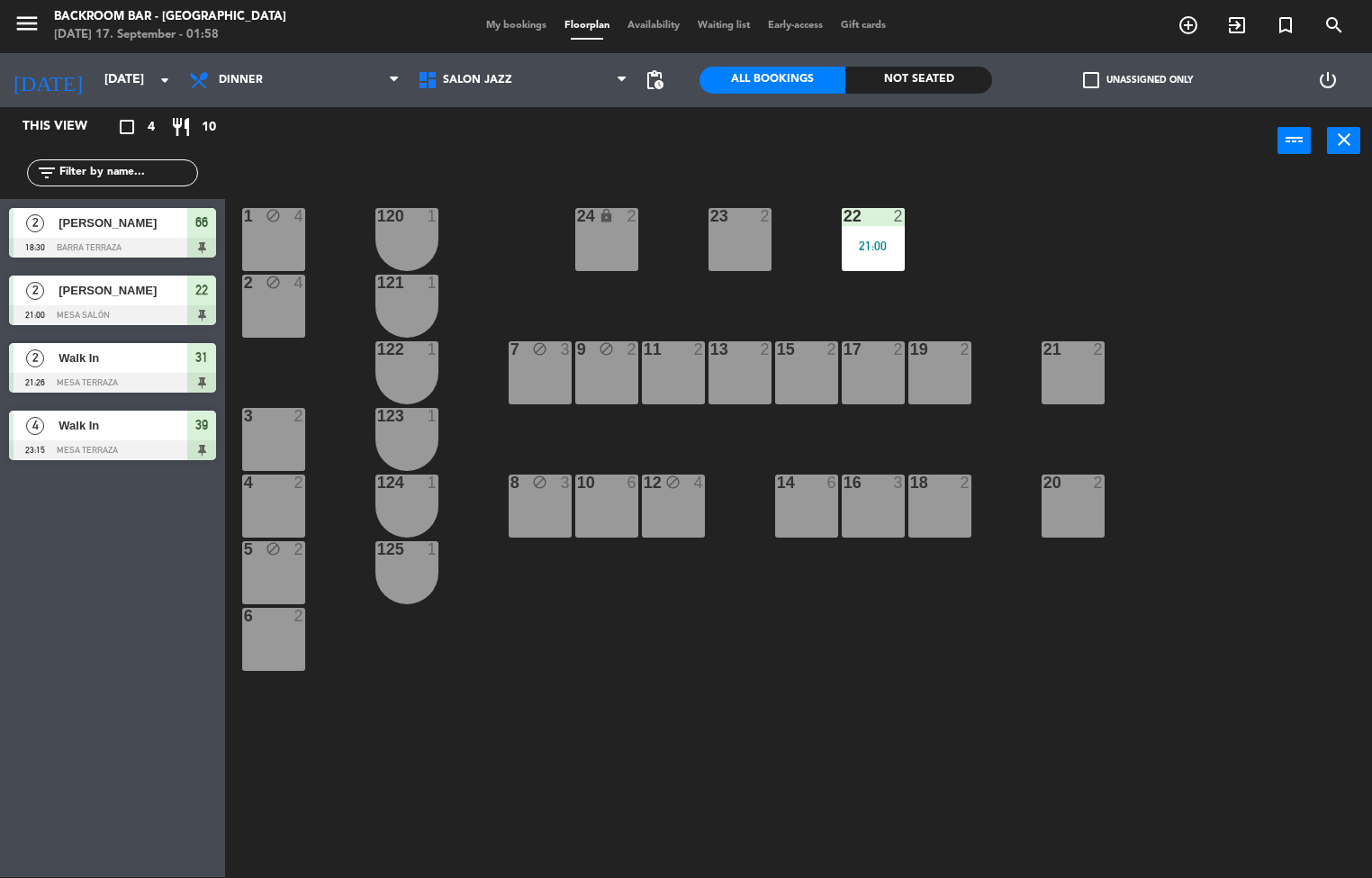
click at [884, 239] on div "21:00" at bounding box center [874, 246] width 63 height 13
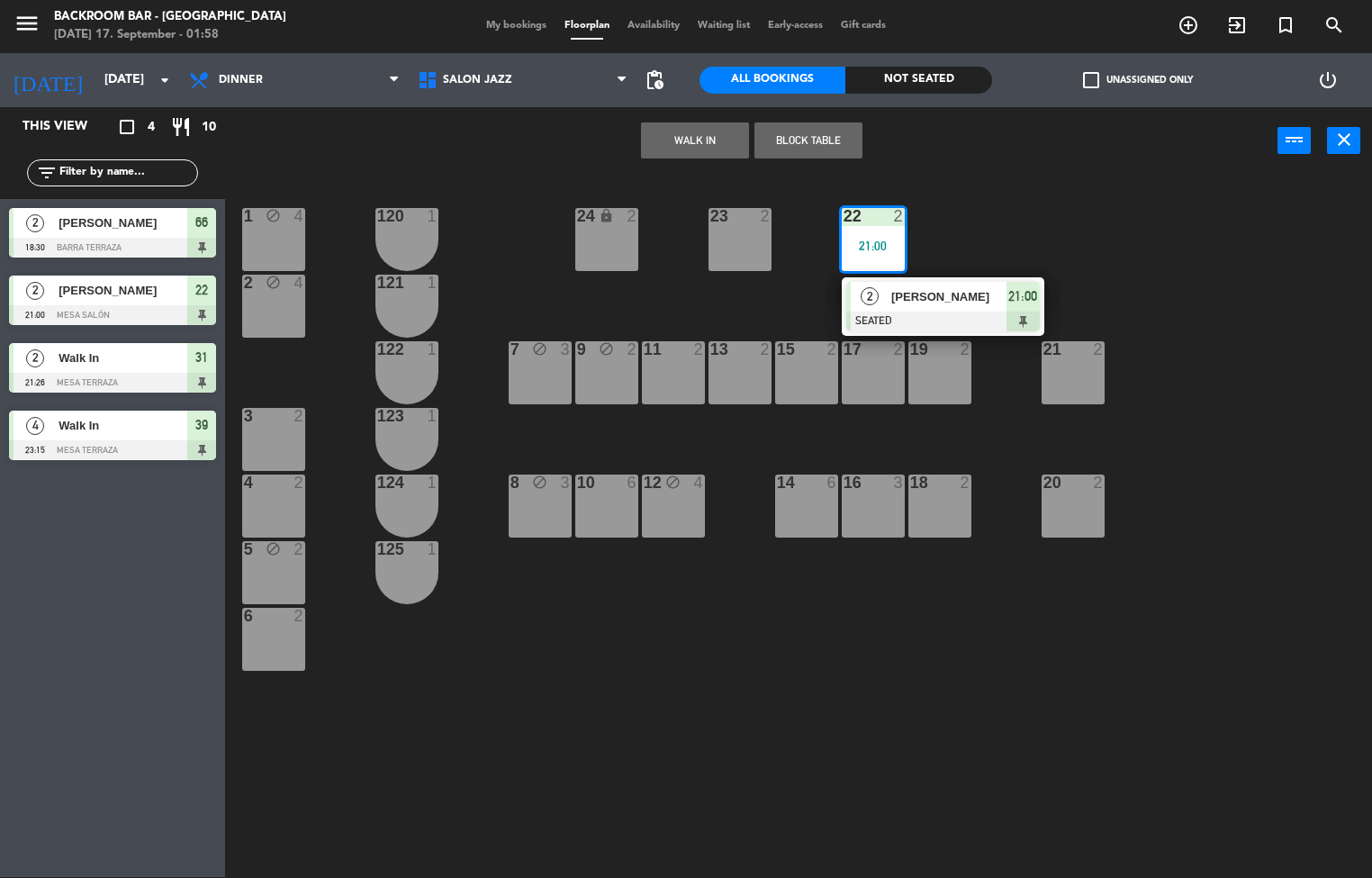
click at [984, 291] on span "[PERSON_NAME]" at bounding box center [949, 296] width 115 height 19
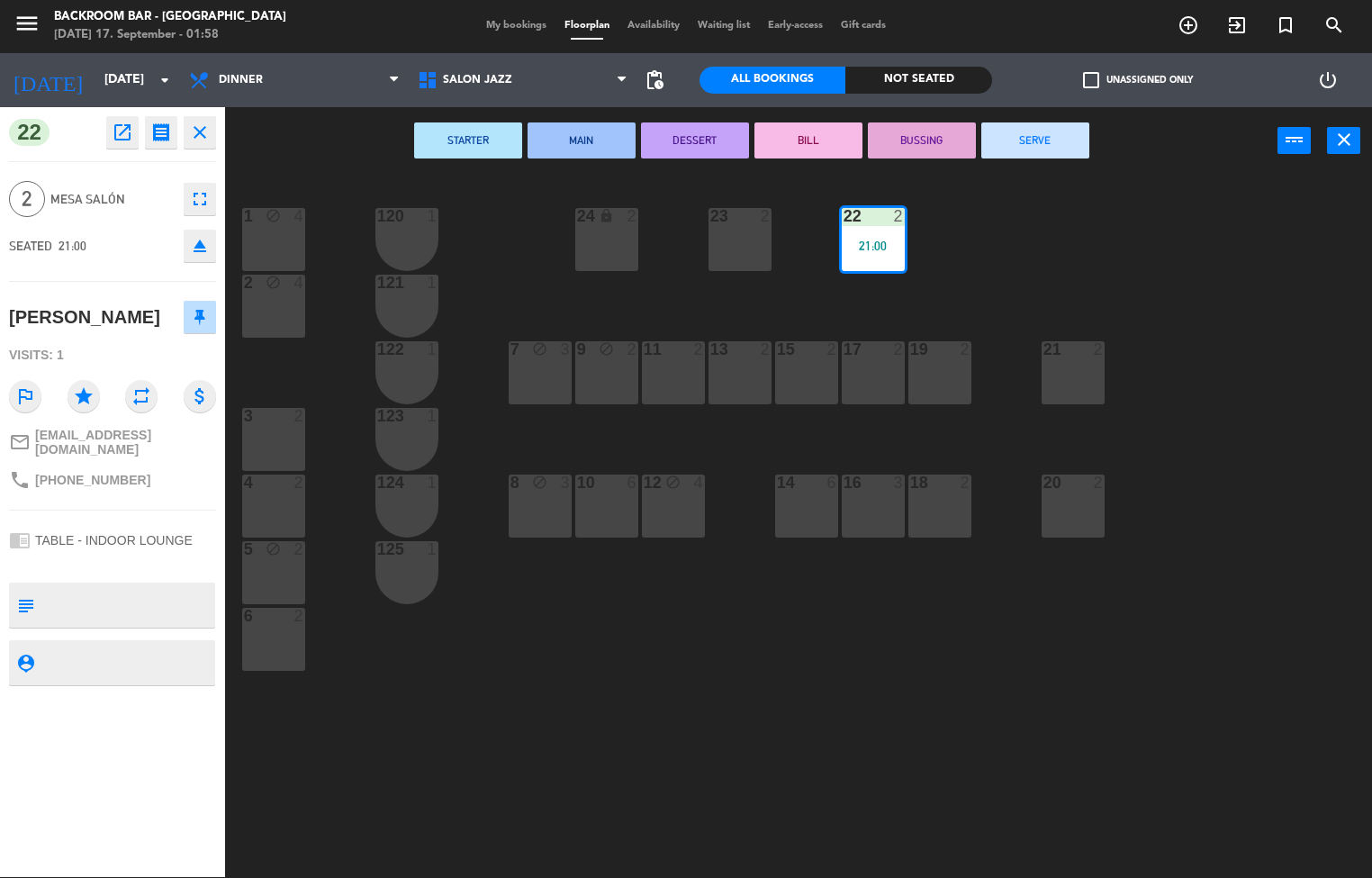
click at [1035, 138] on button "SERVE" at bounding box center [1036, 140] width 108 height 36
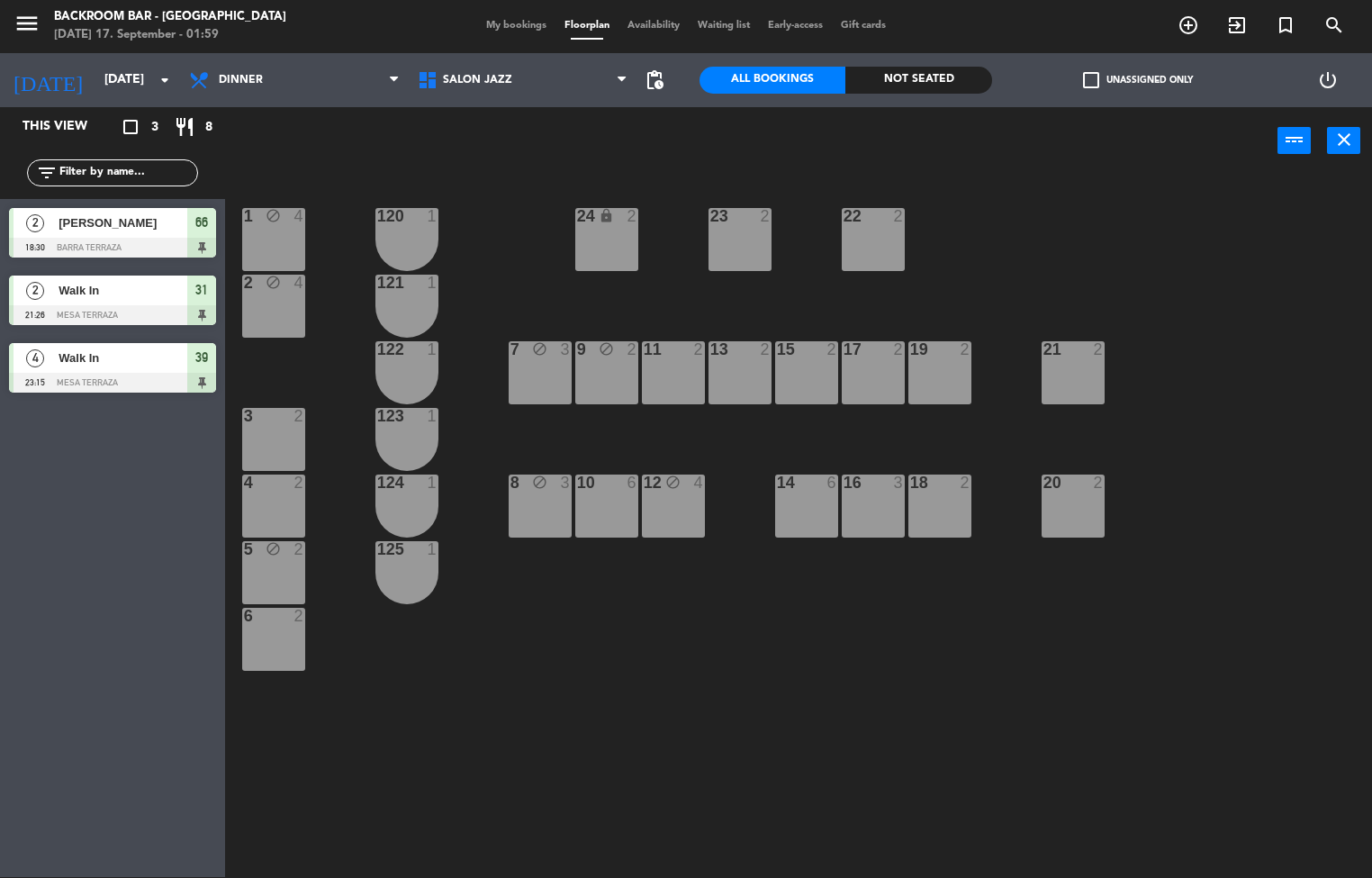
click at [70, 235] on div "[PERSON_NAME]" at bounding box center [122, 223] width 130 height 30
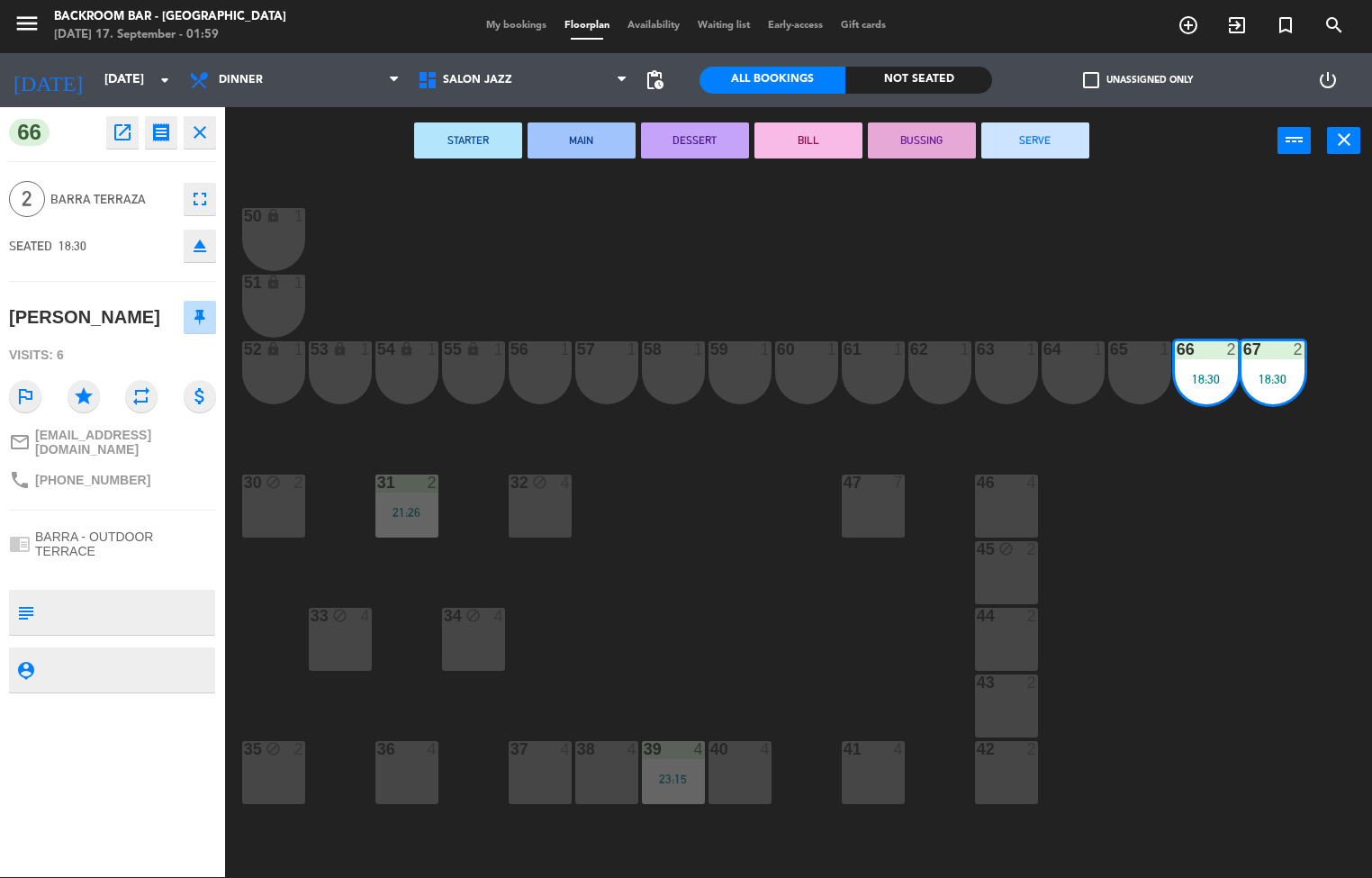
click at [1012, 128] on button "SERVE" at bounding box center [1036, 140] width 108 height 36
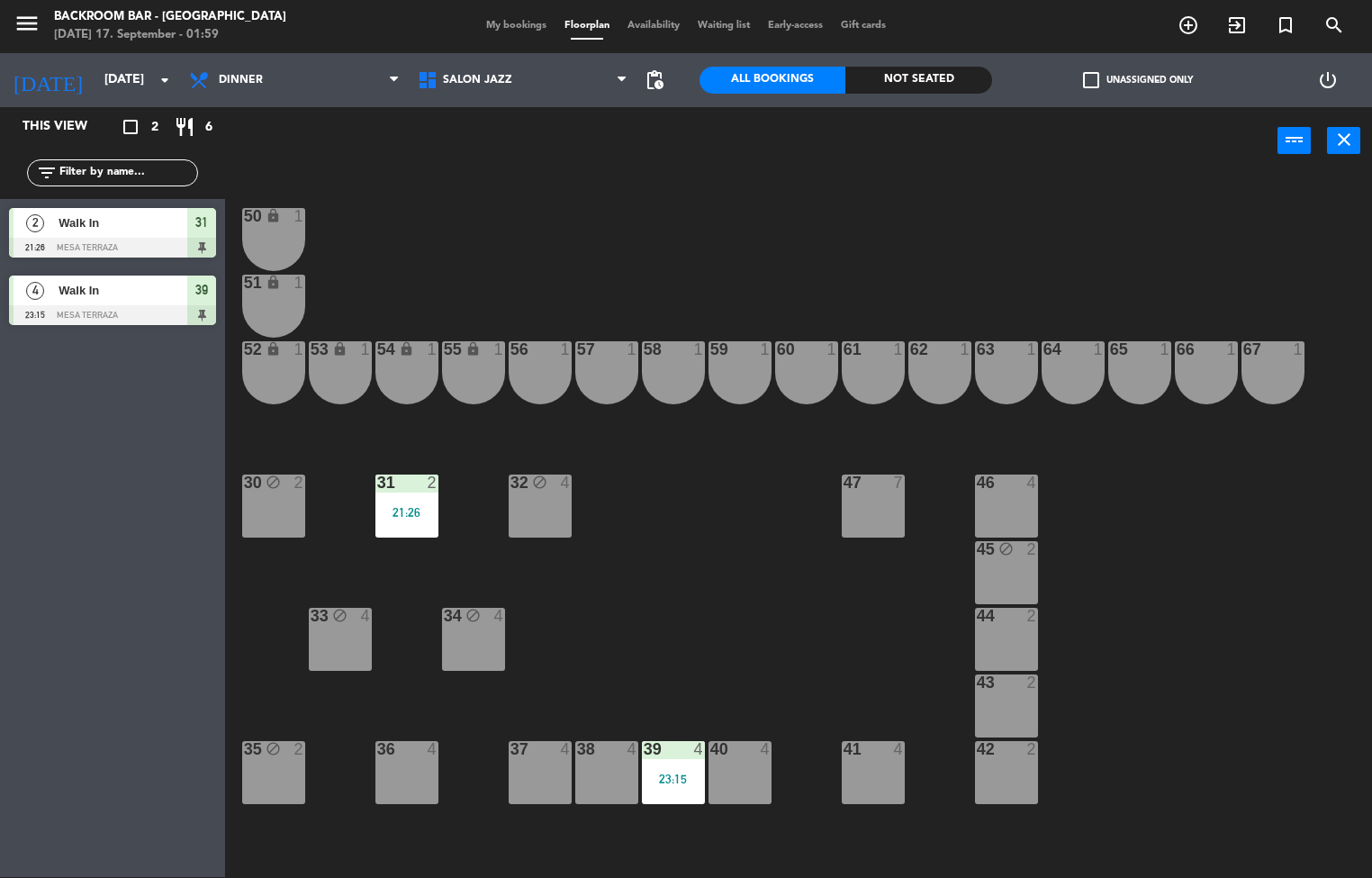
click at [95, 246] on div at bounding box center [113, 247] width 207 height 20
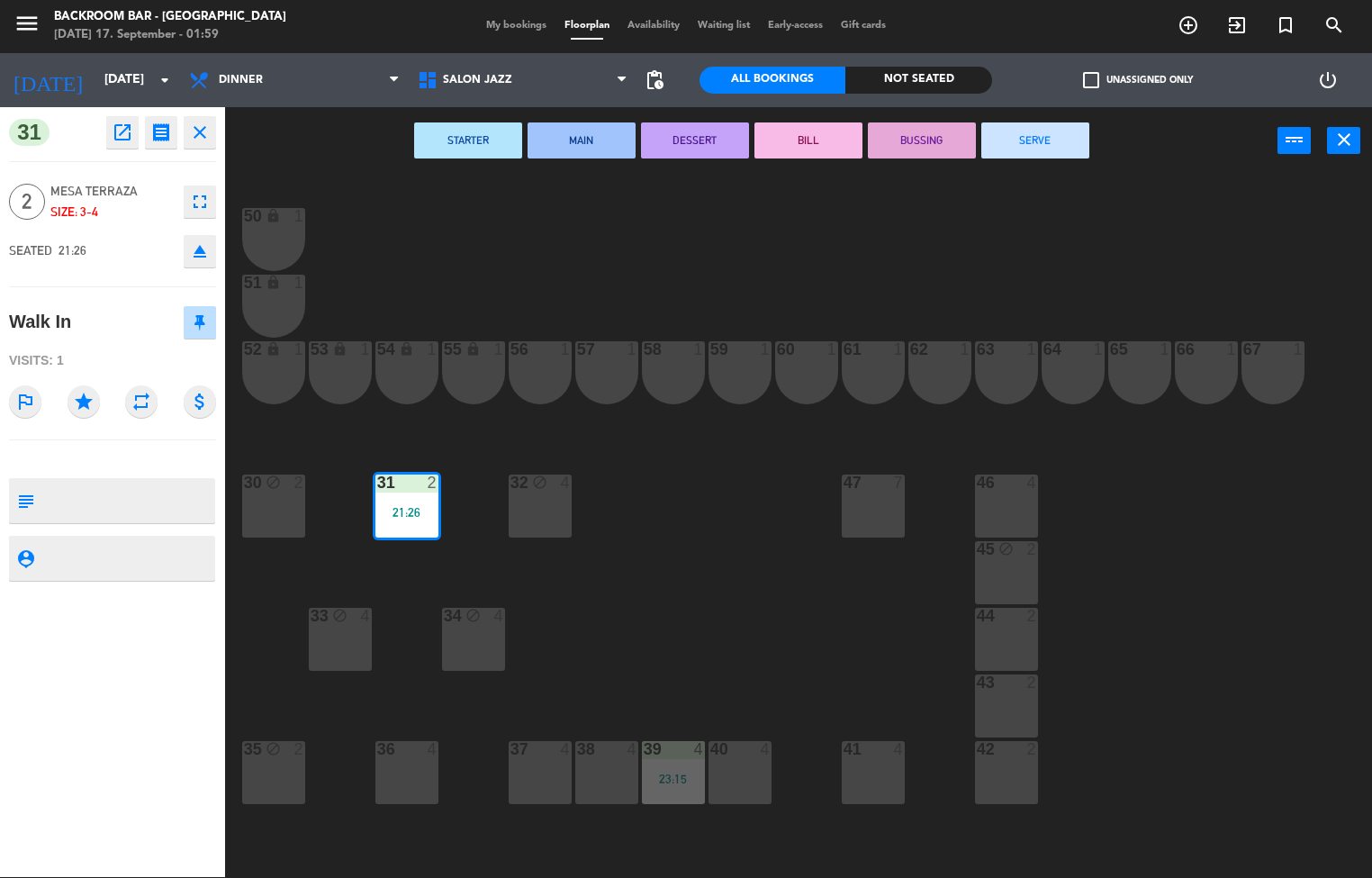
click at [1029, 135] on button "SERVE" at bounding box center [1036, 140] width 108 height 36
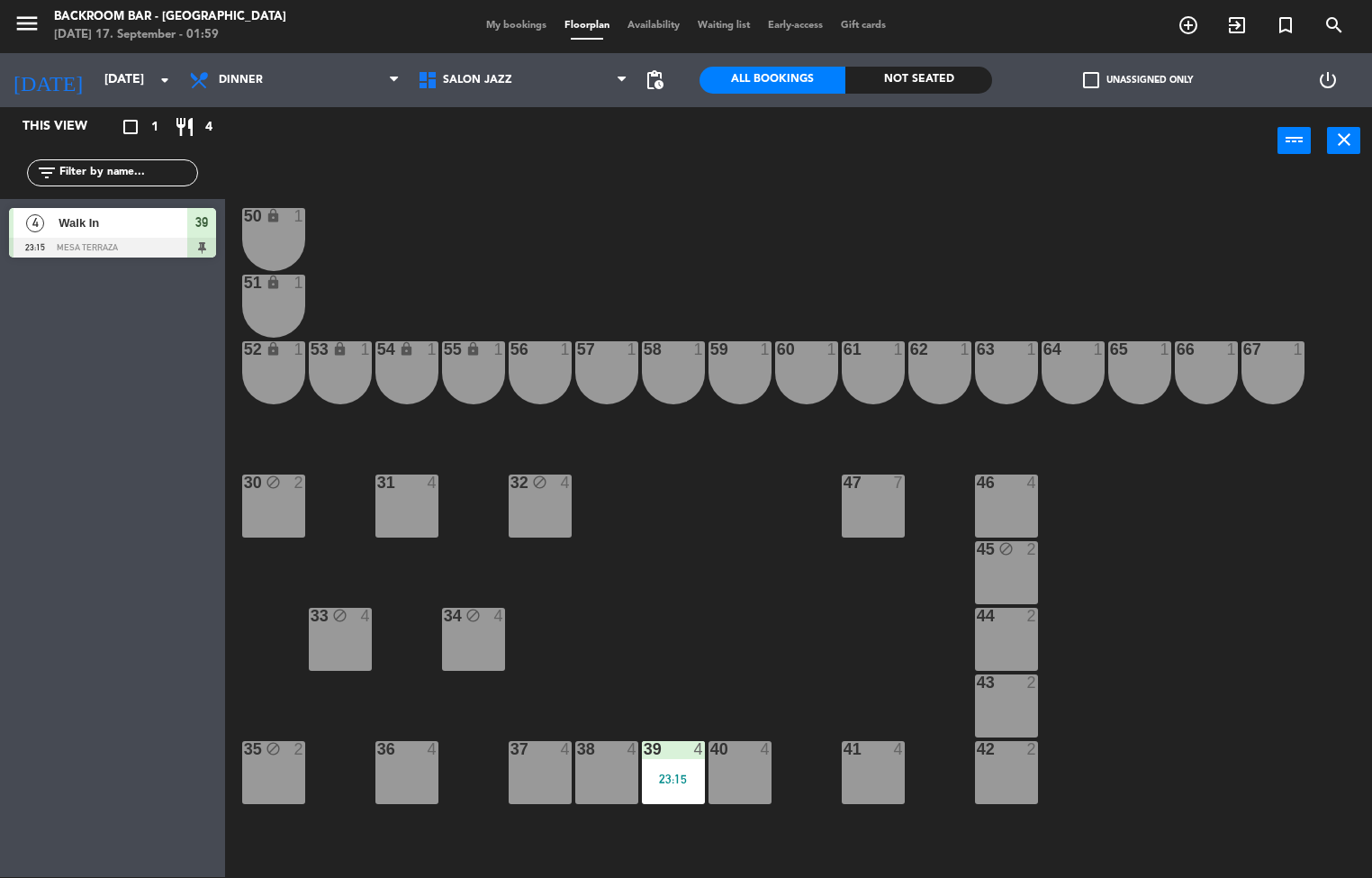
click at [81, 243] on div at bounding box center [113, 247] width 207 height 20
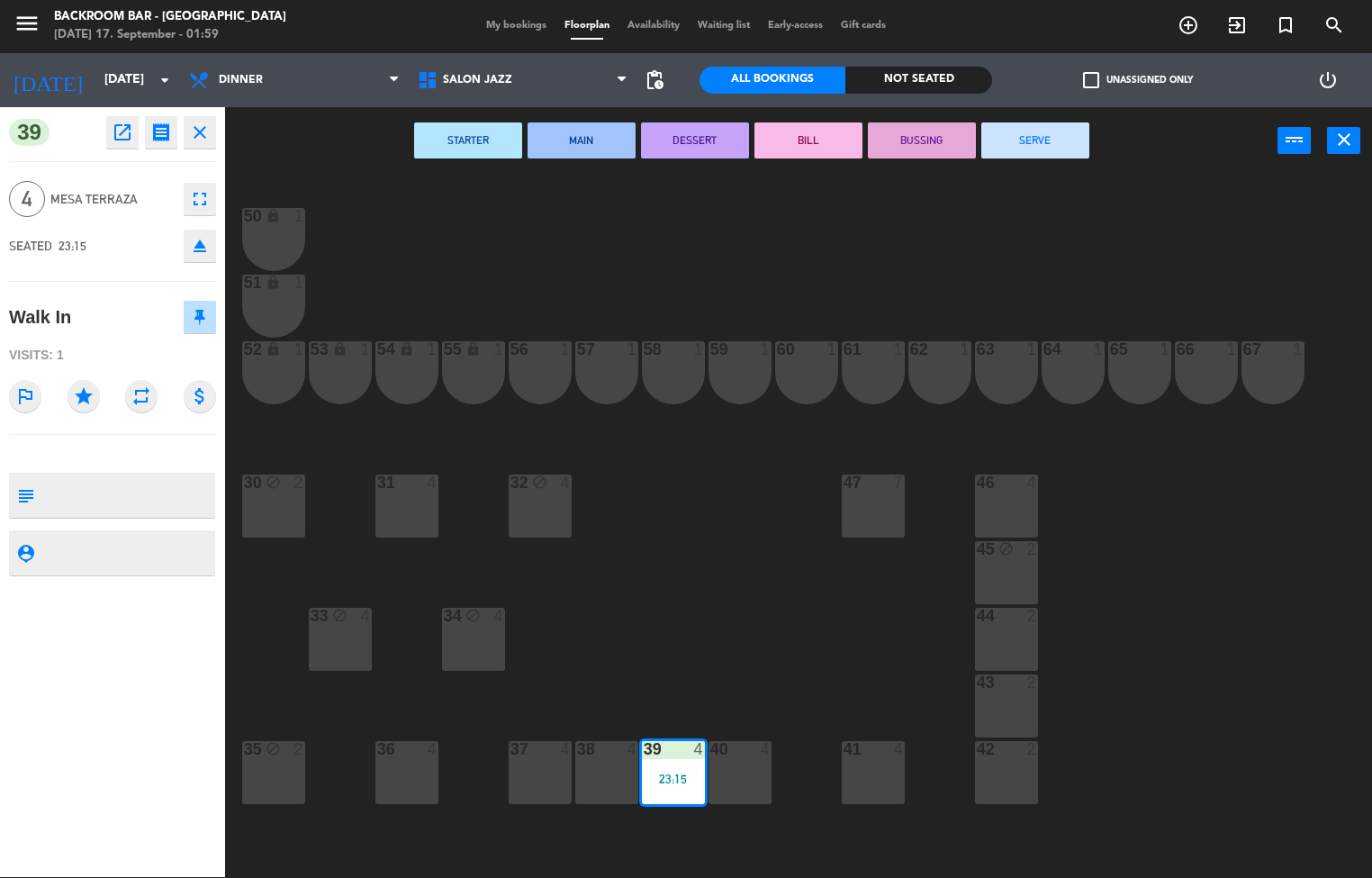
click at [1036, 125] on button "SERVE" at bounding box center [1036, 140] width 108 height 36
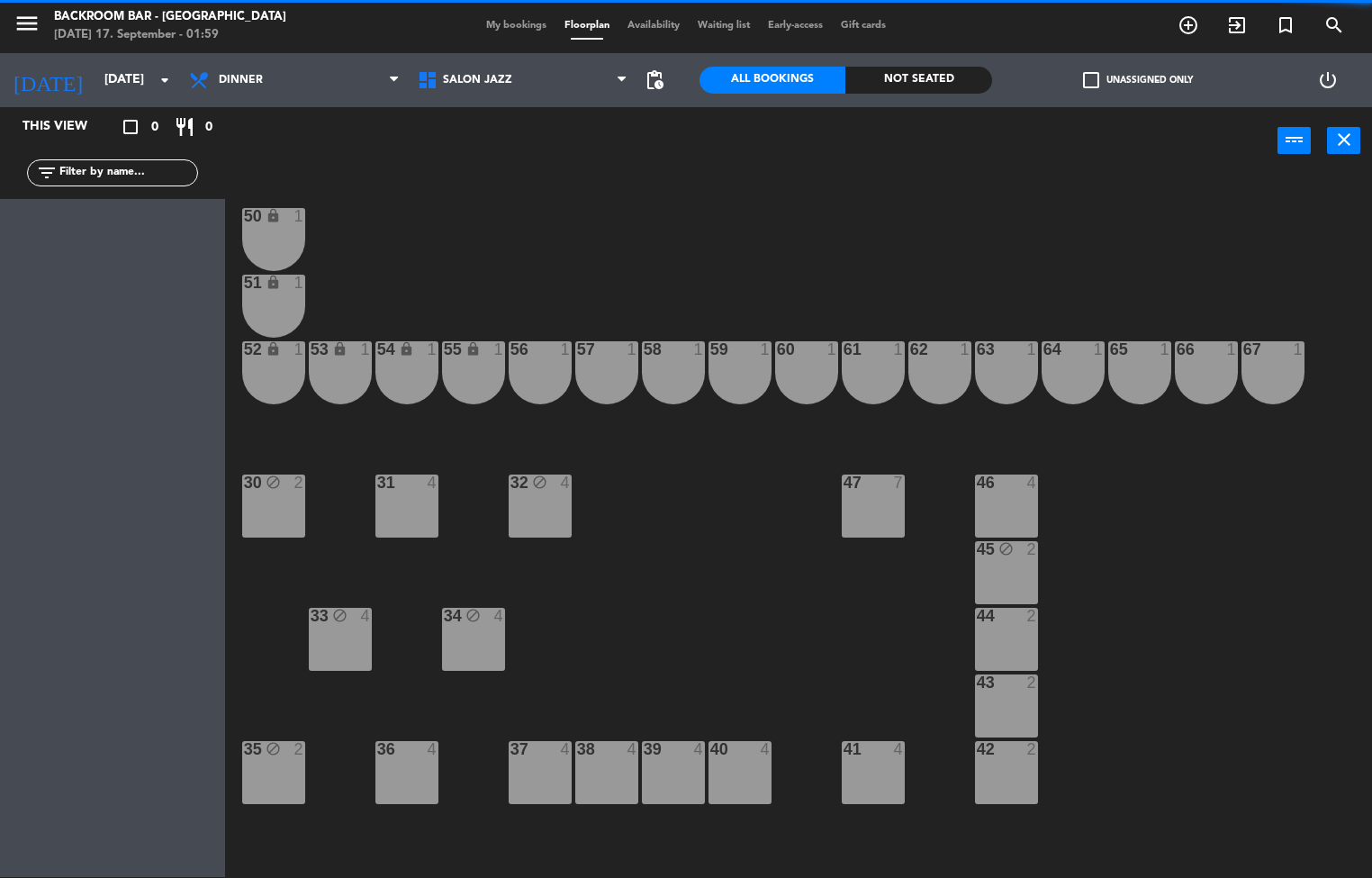
click at [717, 778] on div "40 4" at bounding box center [740, 773] width 63 height 63
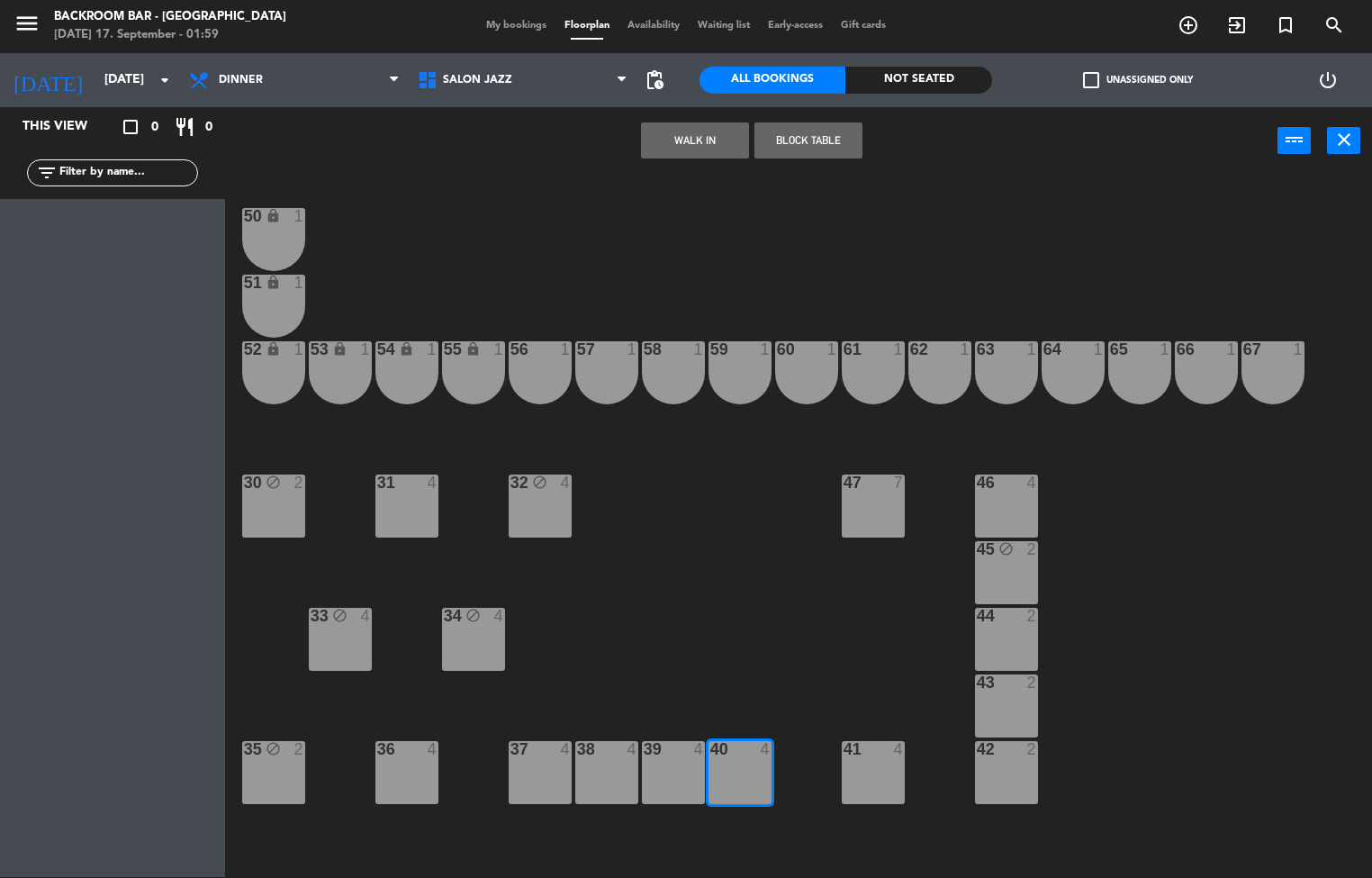
click at [827, 143] on button "Block Table" at bounding box center [808, 140] width 108 height 36
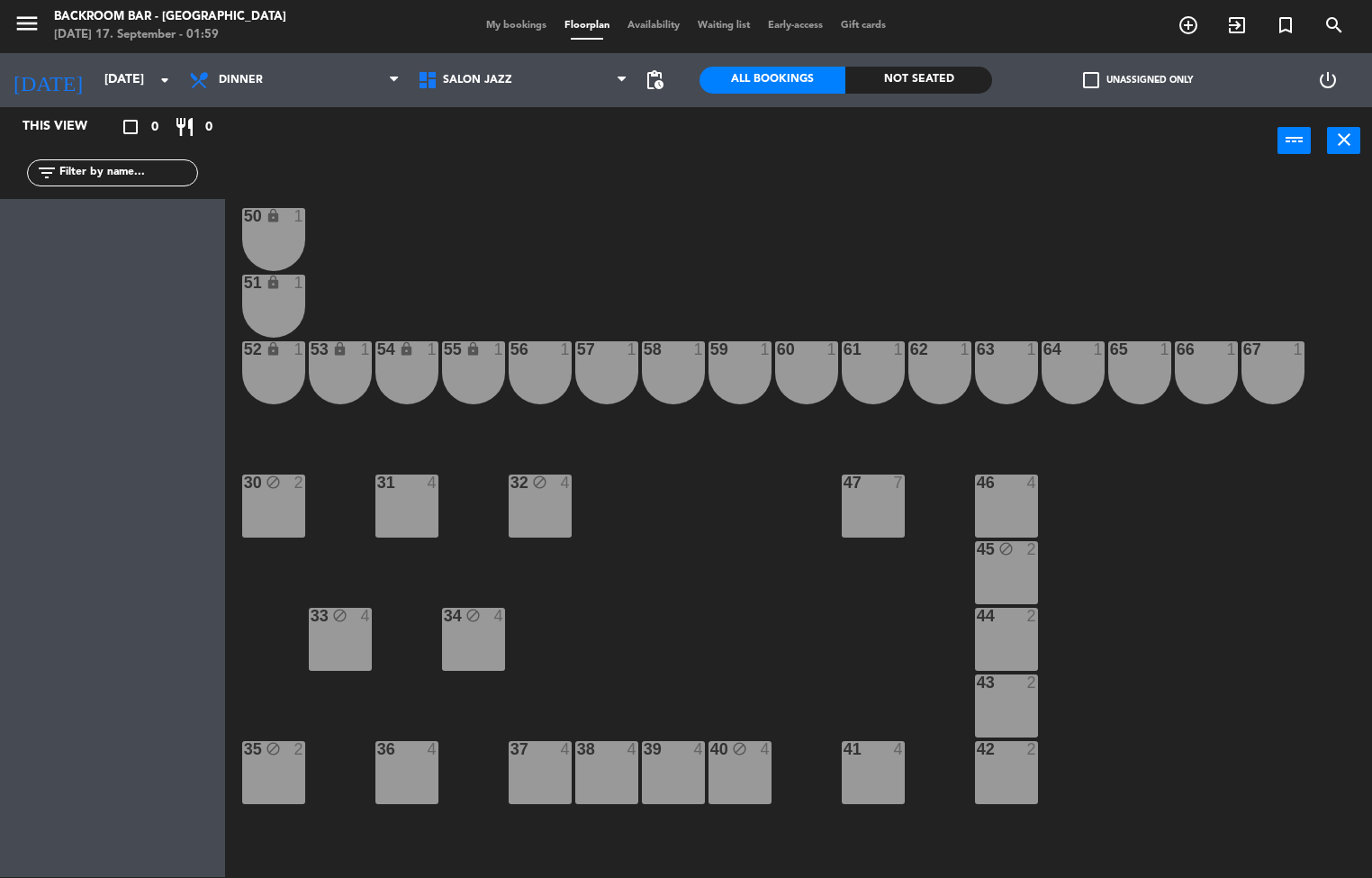
click at [685, 763] on div "39 4" at bounding box center [673, 773] width 63 height 63
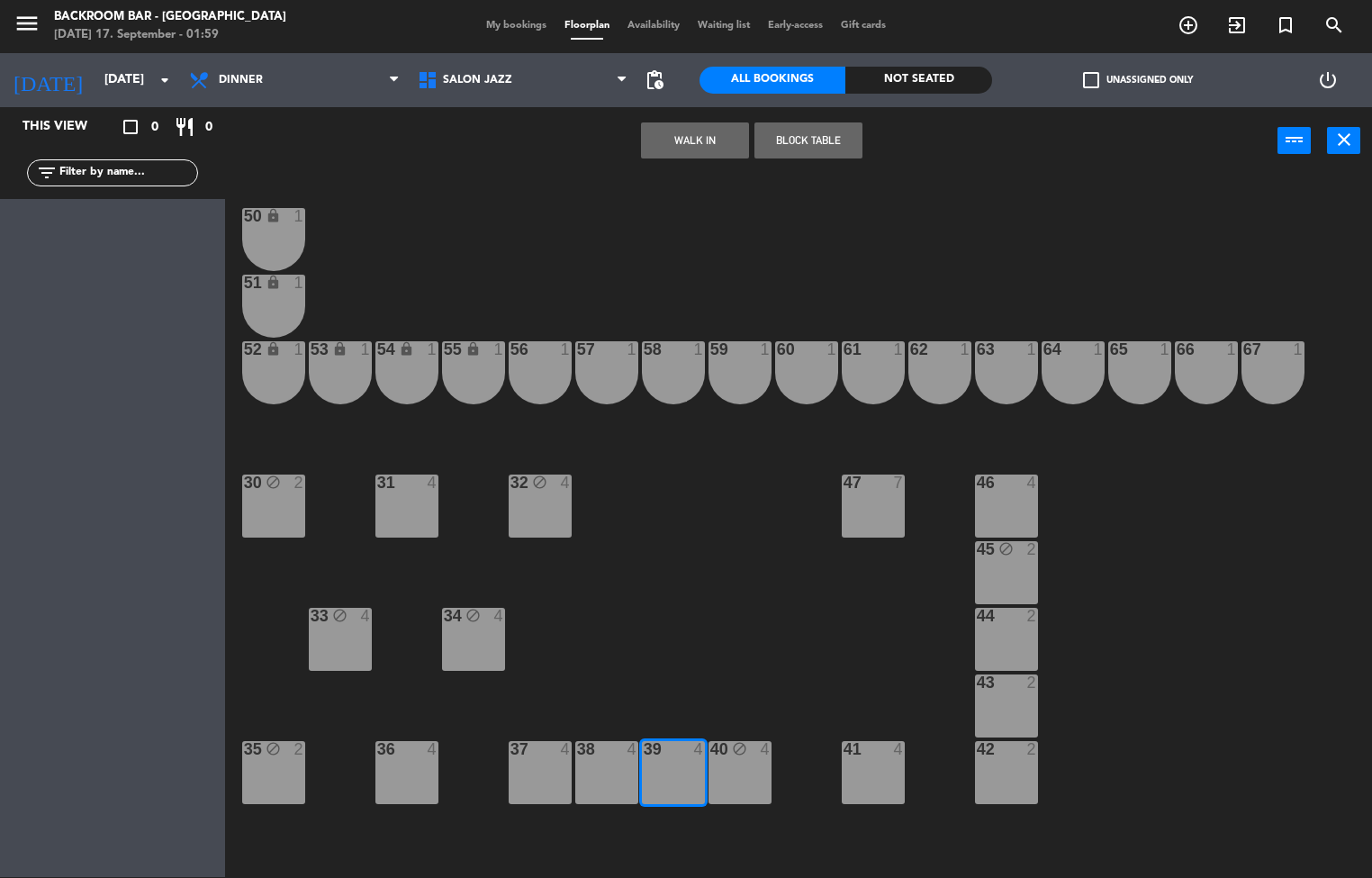
click at [829, 144] on button "Block Table" at bounding box center [808, 140] width 108 height 36
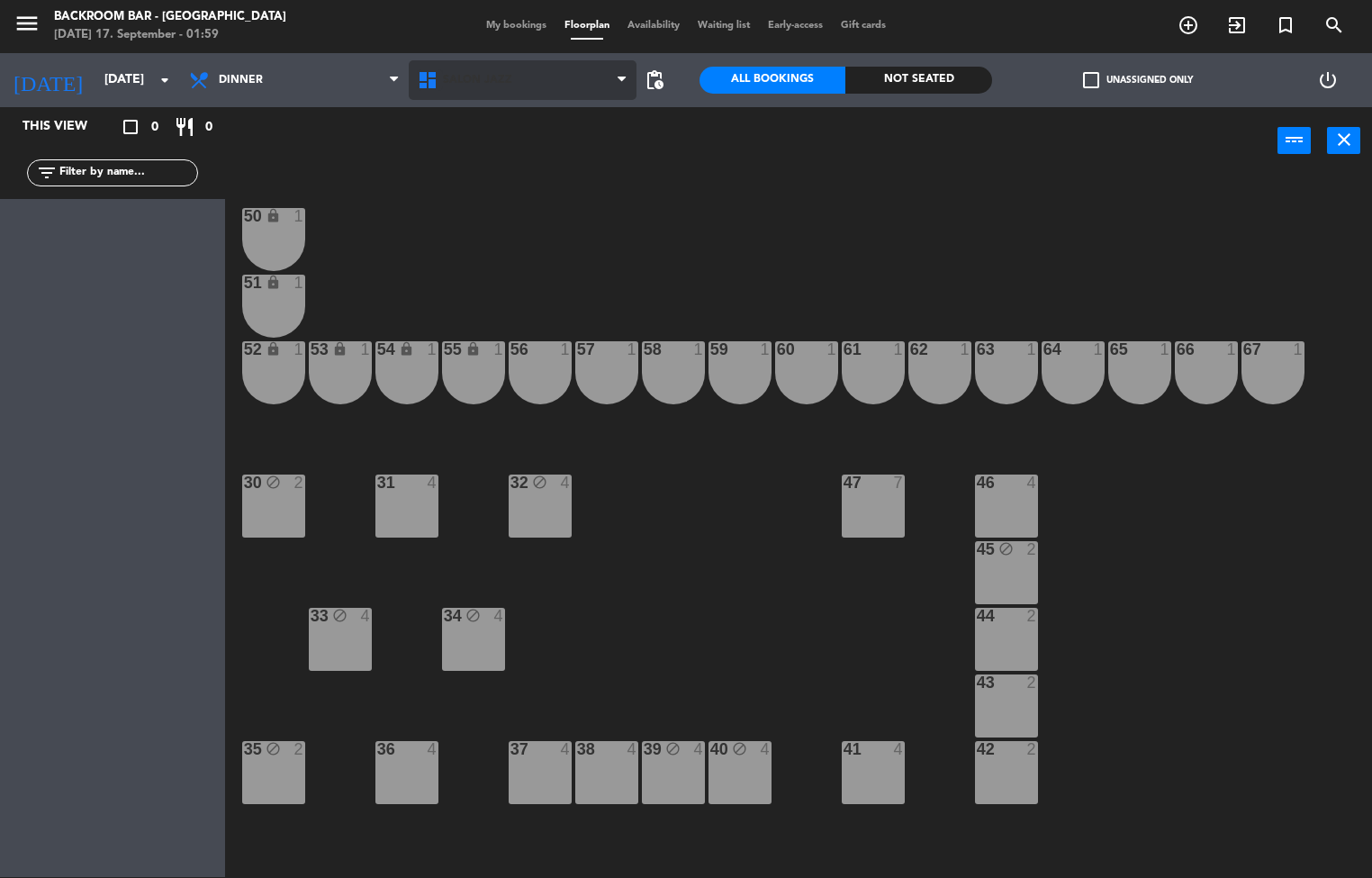
click at [435, 78] on icon at bounding box center [430, 79] width 26 height 21
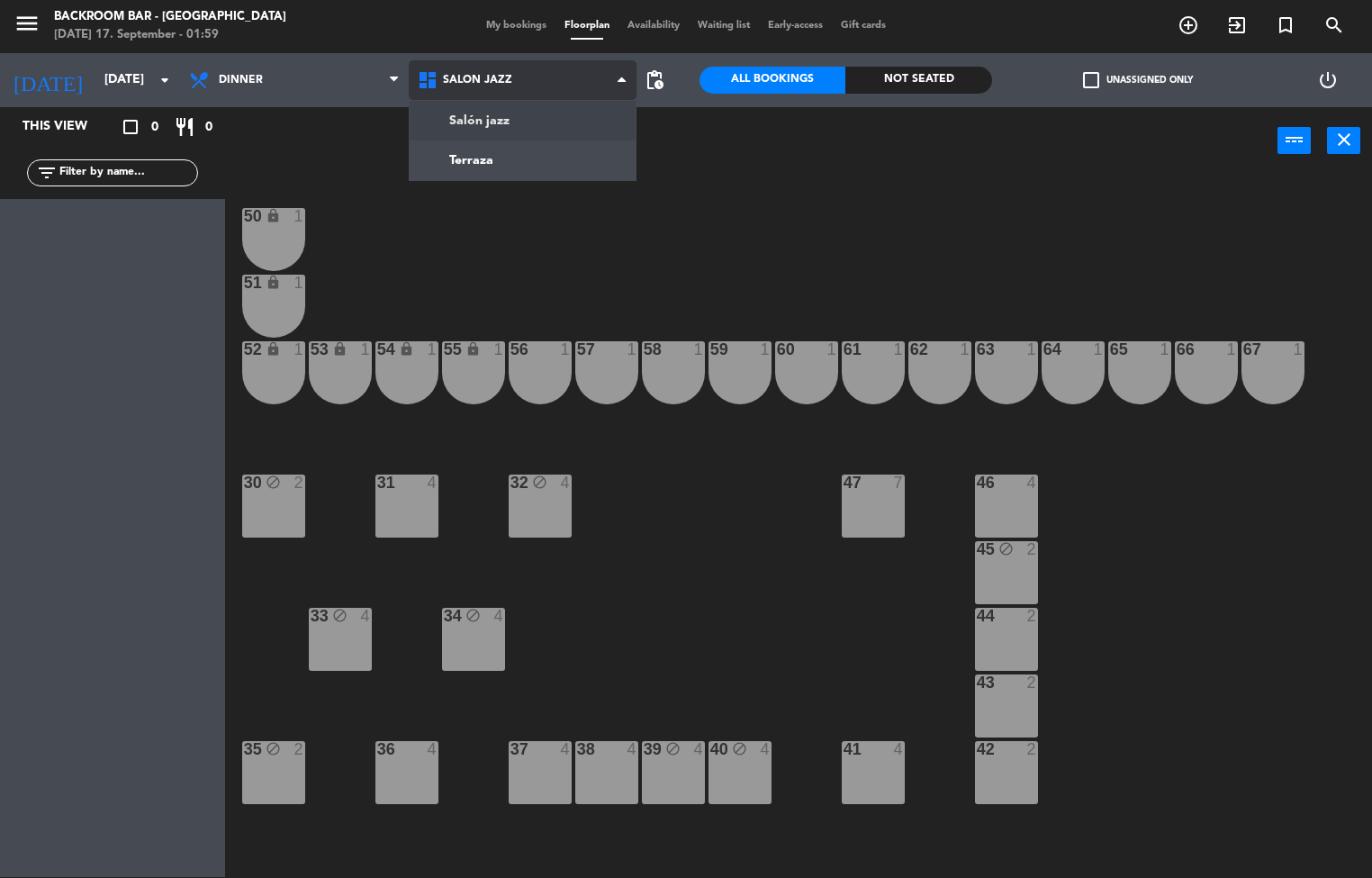
click at [479, 122] on ng-component "menu Backroom Bar - [GEOGRAPHIC_DATA] [DATE] 17. September - 01:59 My bookings …" at bounding box center [686, 439] width 1372 height 879
